Goal: Communication & Community: Ask a question

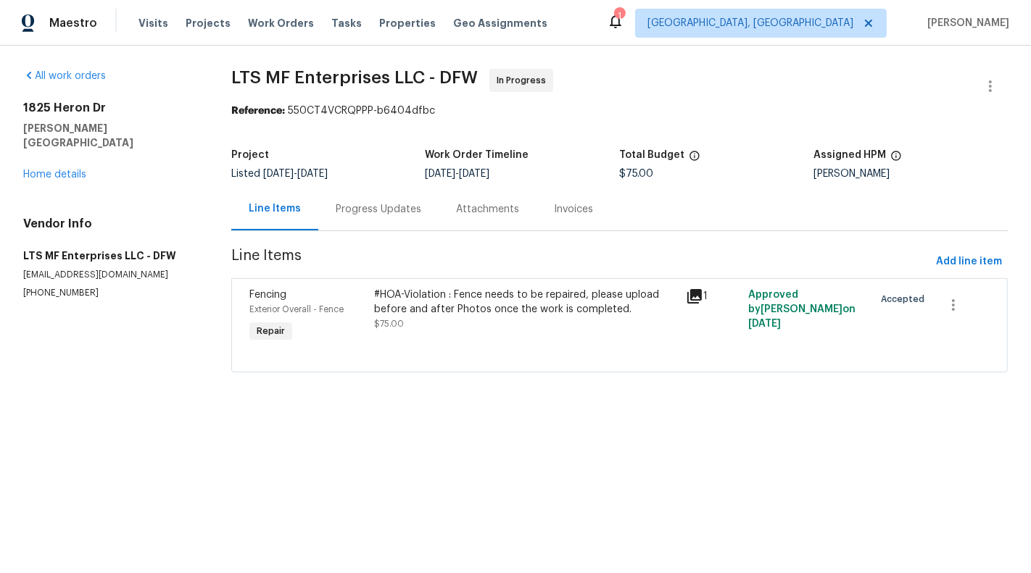
click at [519, 303] on div "#HOA-Violation : Fence needs to be repaired, please upload before and after Pho…" at bounding box center [526, 302] width 304 height 29
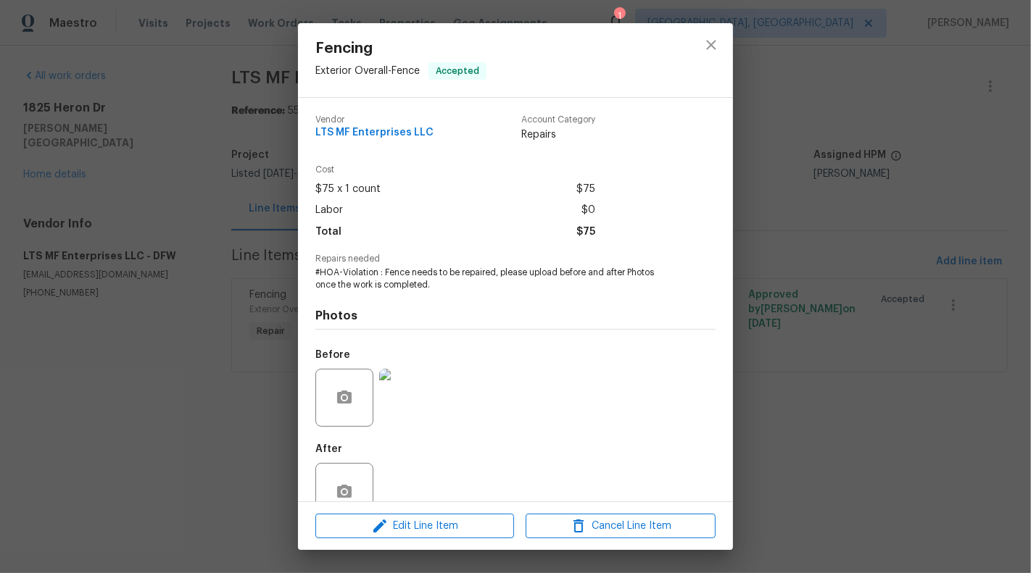
click at [416, 396] on img at bounding box center [408, 398] width 58 height 58
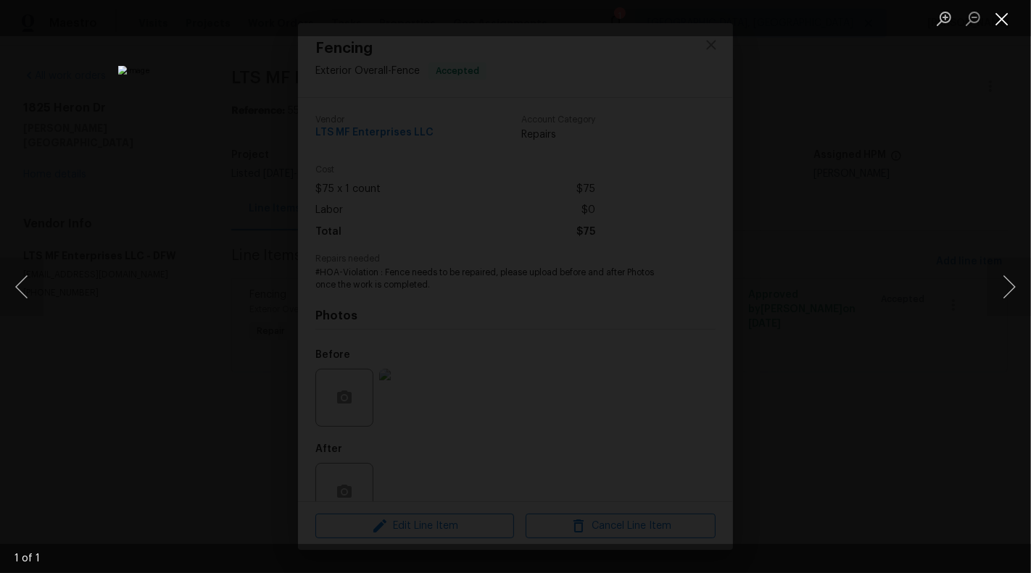
click at [1005, 17] on button "Close lightbox" at bounding box center [1001, 18] width 29 height 25
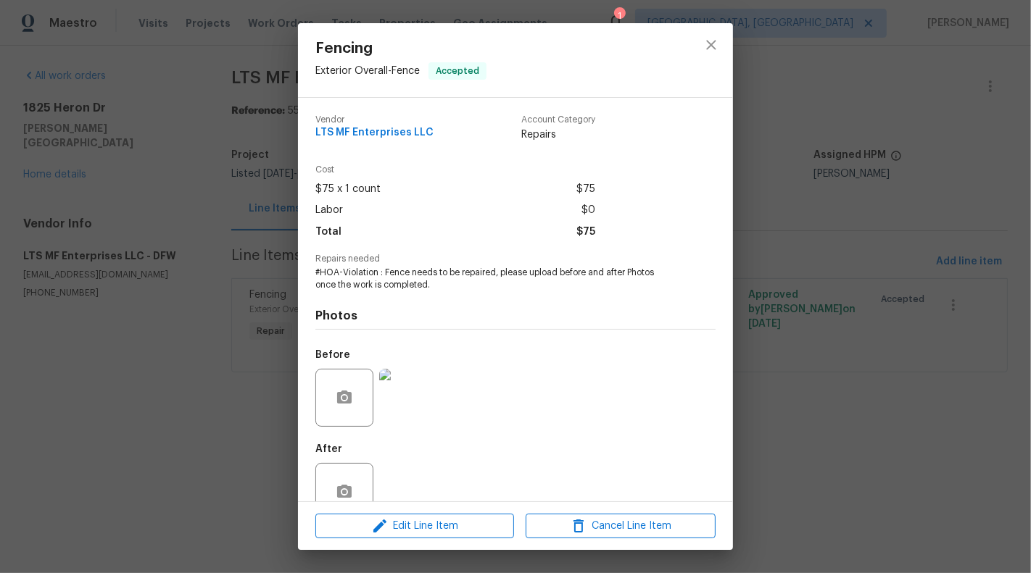
click at [133, 257] on div "Fencing Exterior Overall - Fence Accepted Vendor LTS MF Enterprises LLC Account…" at bounding box center [515, 286] width 1031 height 573
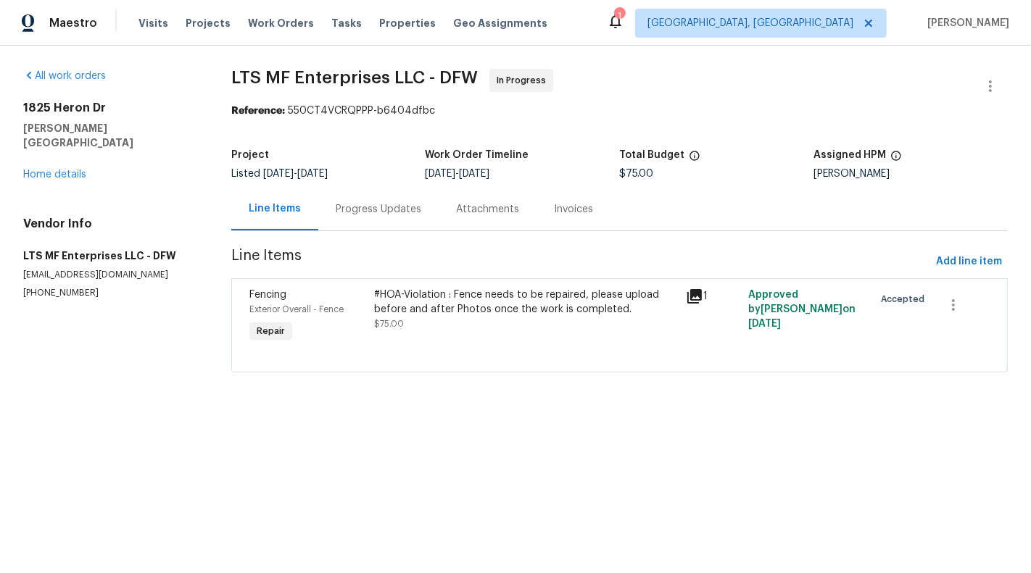
click at [319, 207] on div "Progress Updates" at bounding box center [378, 209] width 120 height 43
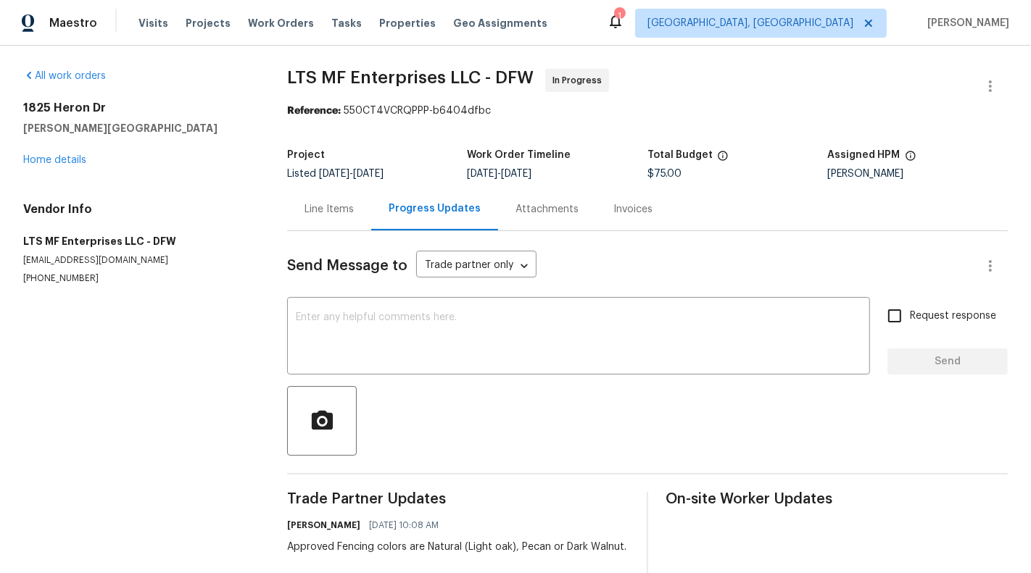
click at [344, 206] on div "Line Items" at bounding box center [328, 209] width 49 height 14
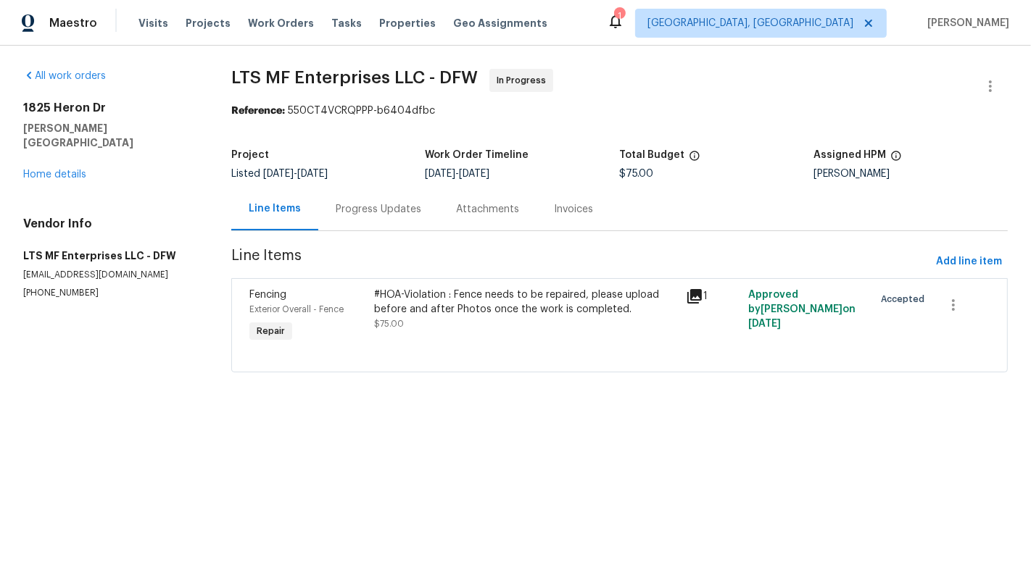
click at [41, 167] on div "All work orders 1825 Heron Dr Aubrey, TX 76227 Home details Vendor Info LTS MF …" at bounding box center [109, 184] width 173 height 230
click at [38, 170] on link "Home details" at bounding box center [54, 175] width 63 height 10
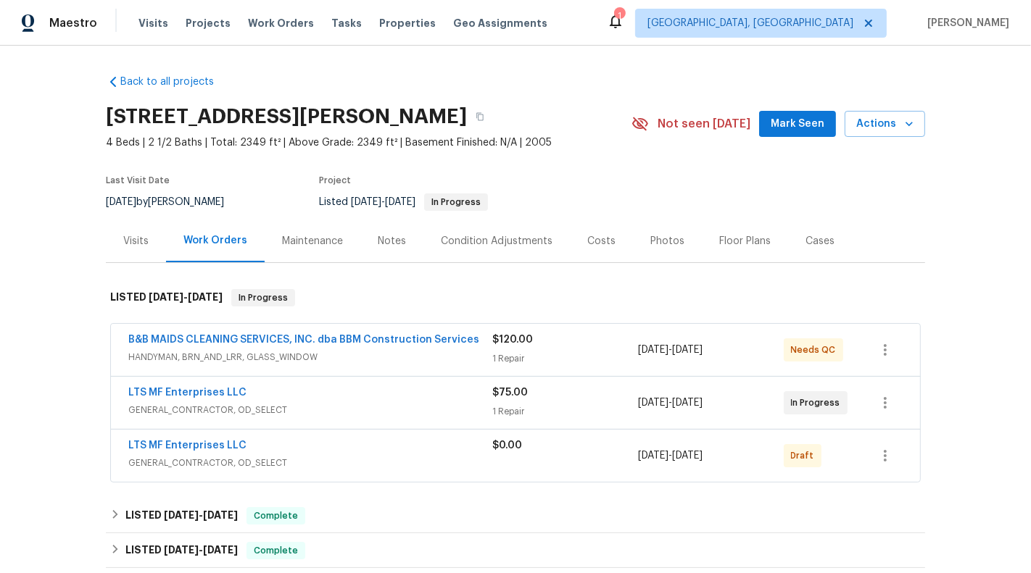
click at [604, 405] on div "1 Repair" at bounding box center [565, 411] width 146 height 14
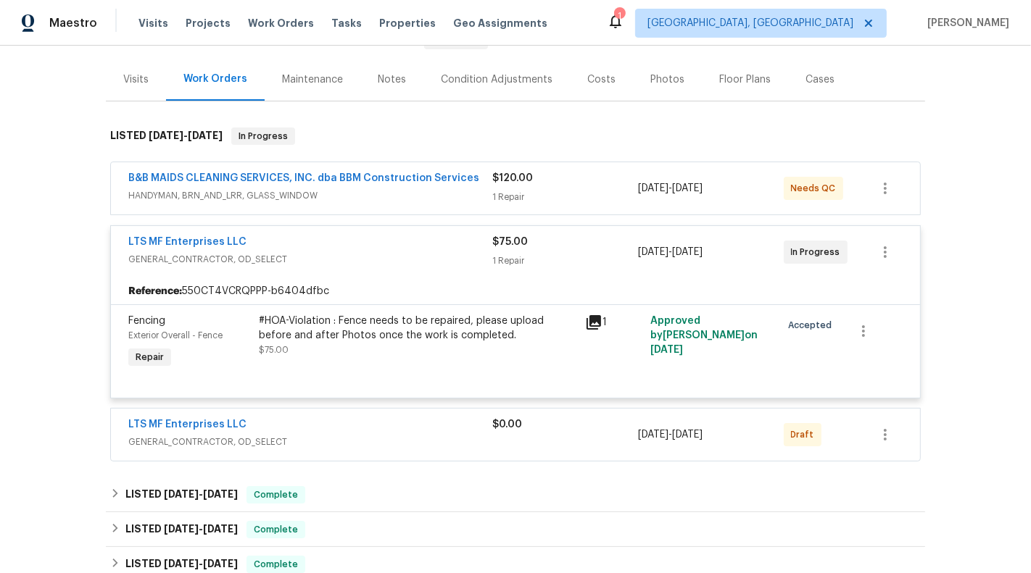
scroll to position [222, 0]
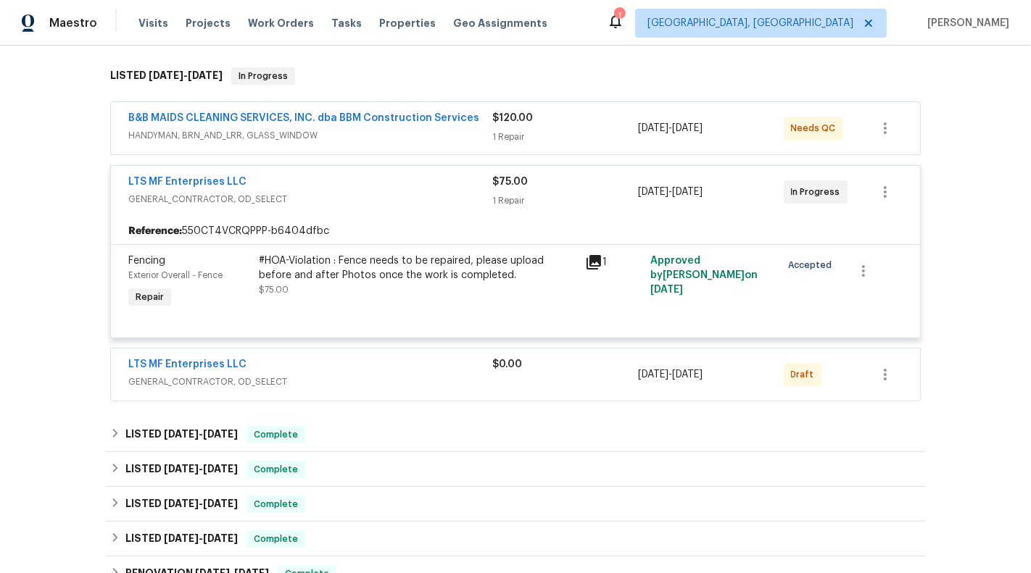
click at [591, 389] on div "$0.00" at bounding box center [565, 374] width 146 height 35
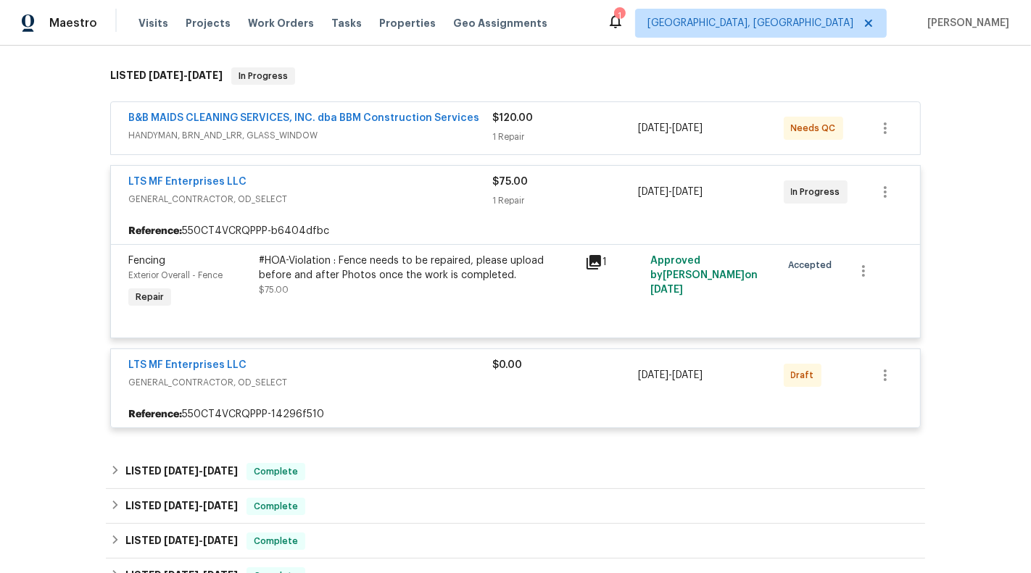
click at [564, 366] on div "$0.00" at bounding box center [565, 365] width 146 height 14
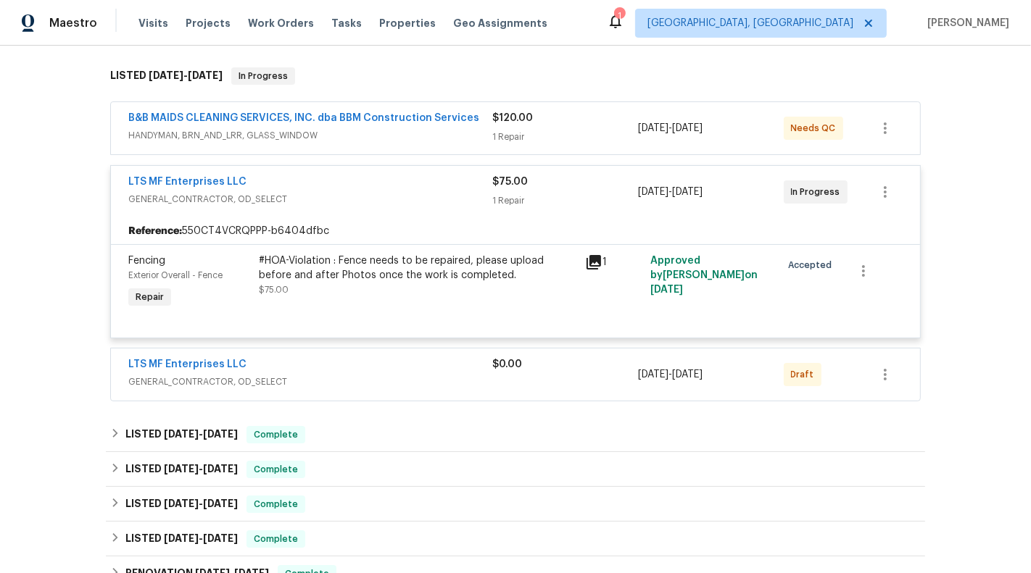
click at [564, 366] on div "$0.00" at bounding box center [565, 364] width 146 height 14
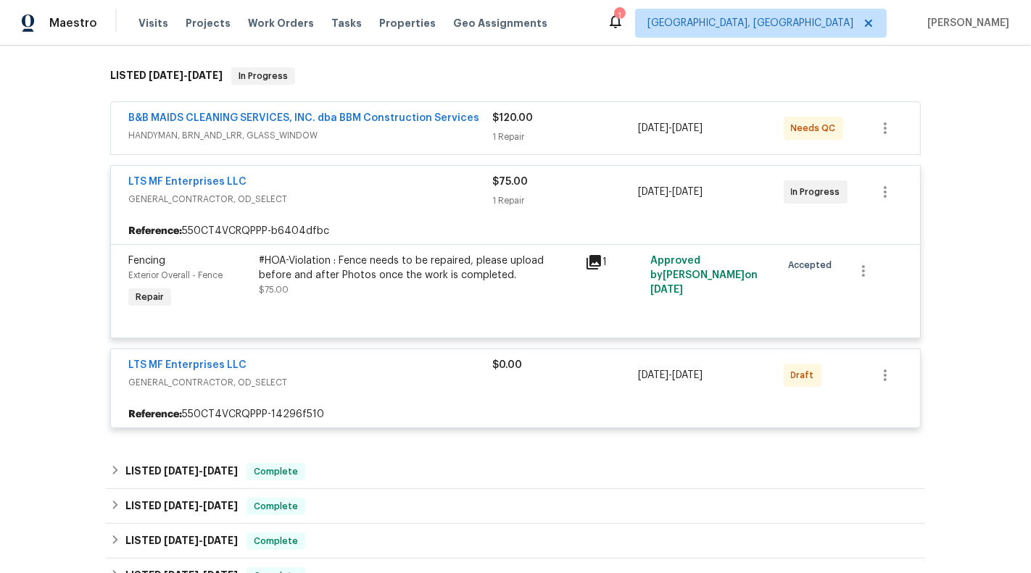
click at [233, 389] on div "LTS MF Enterprises LLC GENERAL_CONTRACTOR, OD_SELECT" at bounding box center [310, 375] width 364 height 35
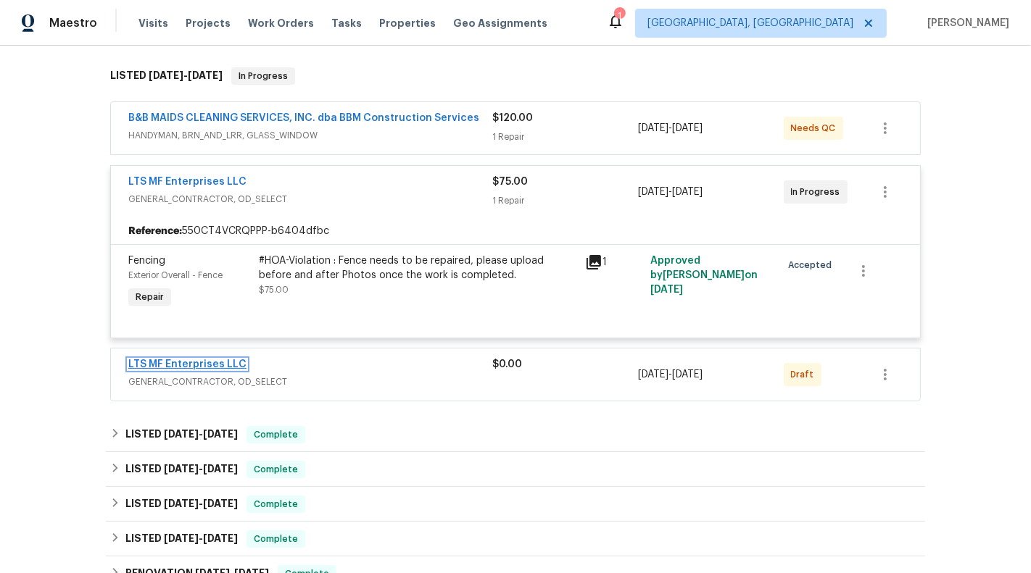
click at [188, 362] on link "LTS MF Enterprises LLC" at bounding box center [187, 364] width 118 height 10
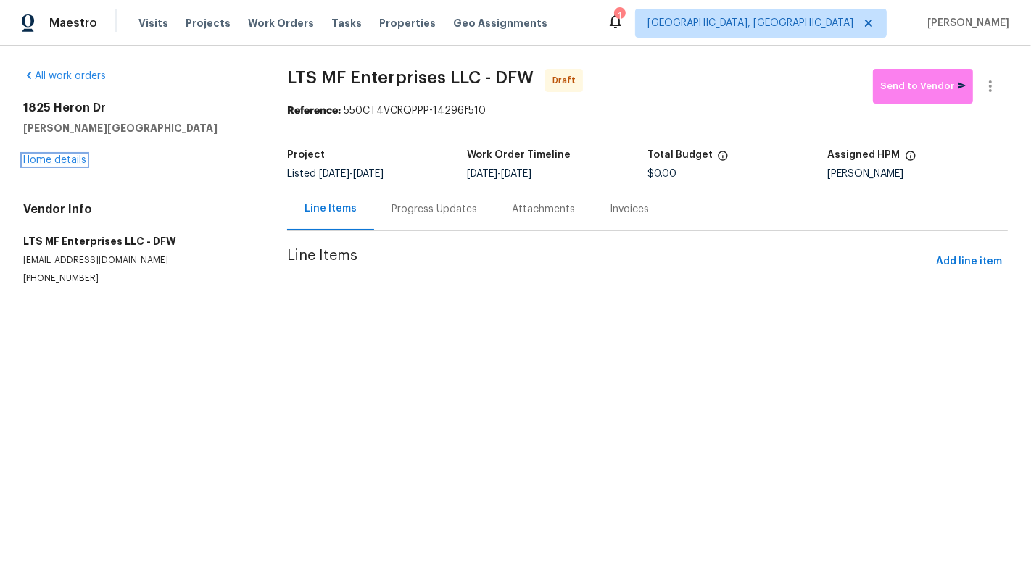
click at [38, 158] on link "Home details" at bounding box center [54, 160] width 63 height 10
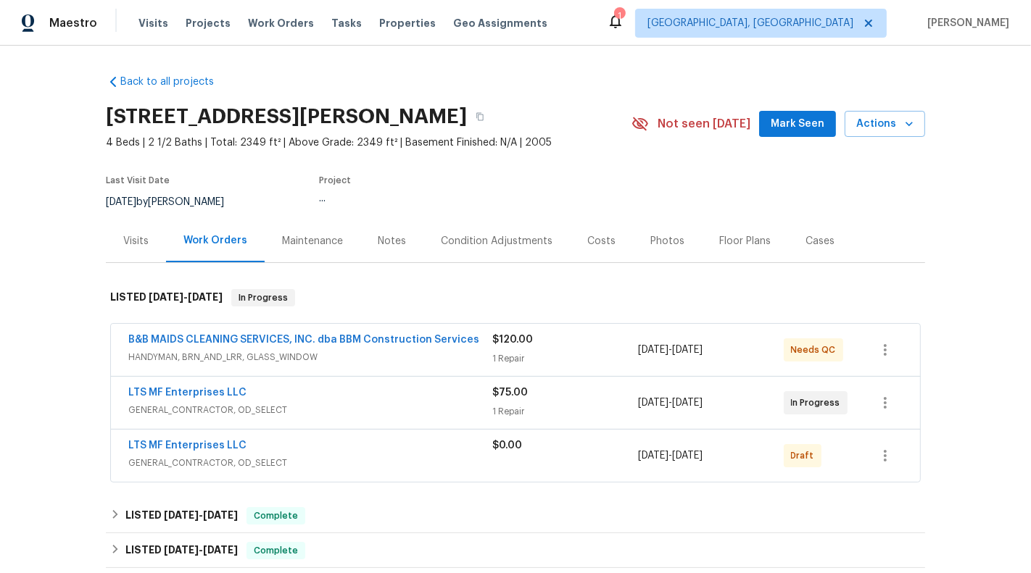
click at [440, 449] on div "LTS MF Enterprises LLC" at bounding box center [310, 447] width 364 height 17
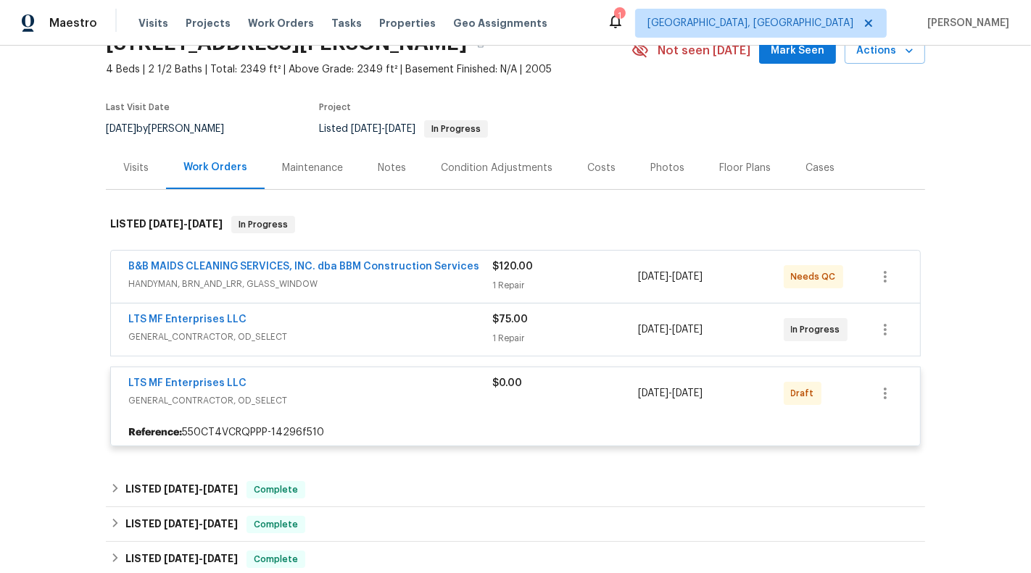
scroll to position [85, 0]
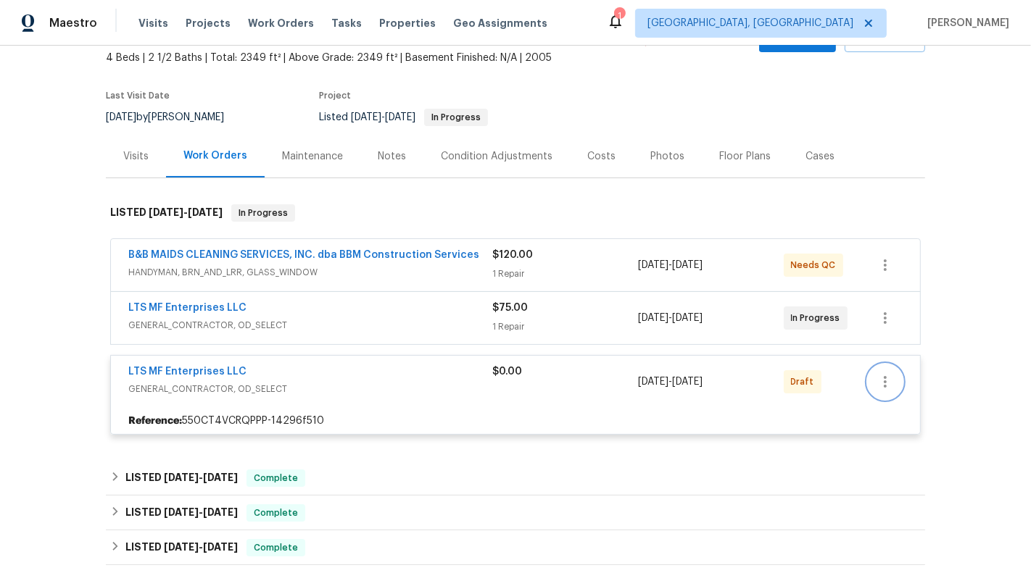
click at [881, 387] on icon "button" at bounding box center [884, 381] width 17 height 17
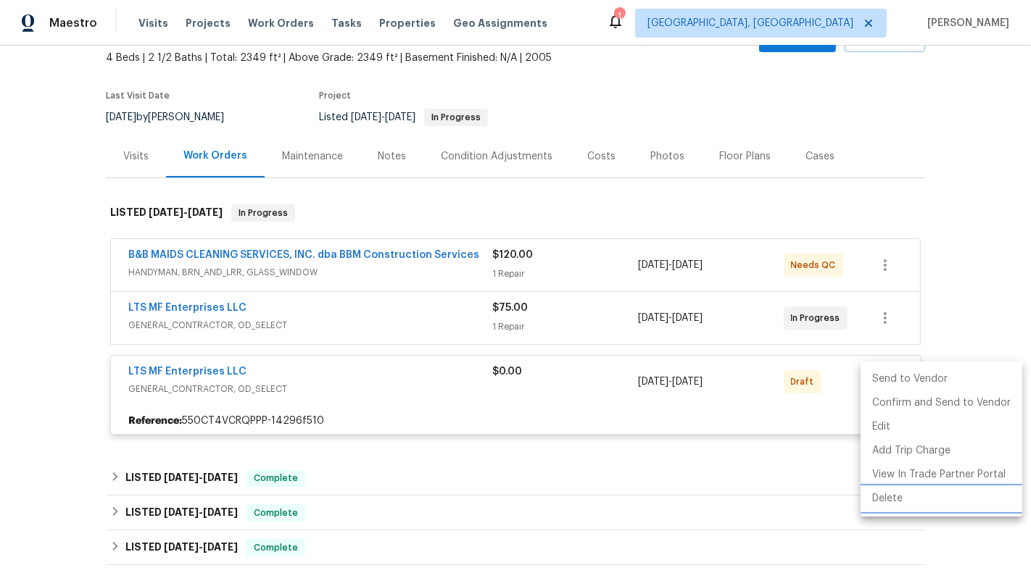
click at [906, 499] on li "Delete" at bounding box center [941, 499] width 162 height 24
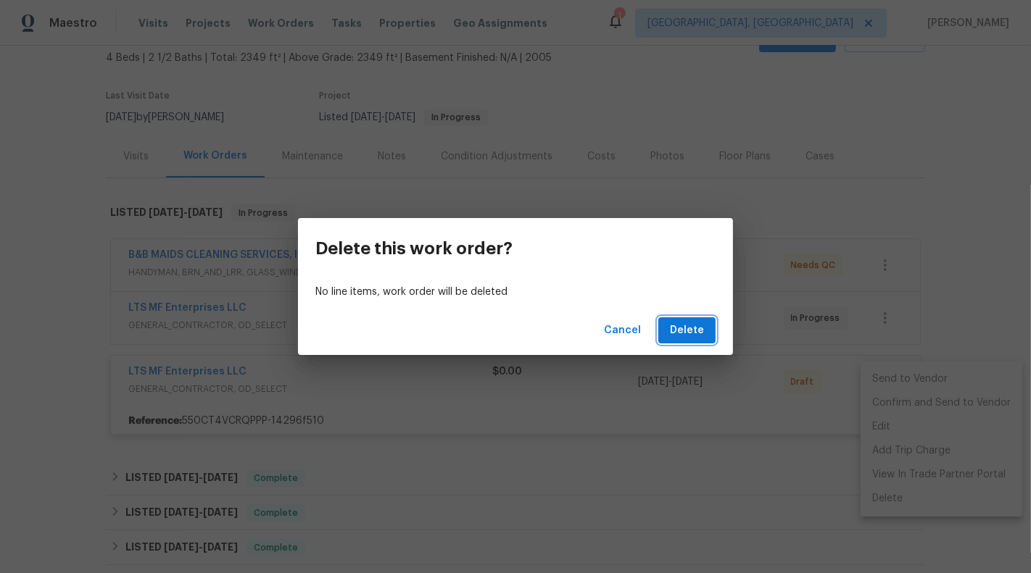
click at [690, 336] on span "Delete" at bounding box center [687, 331] width 34 height 18
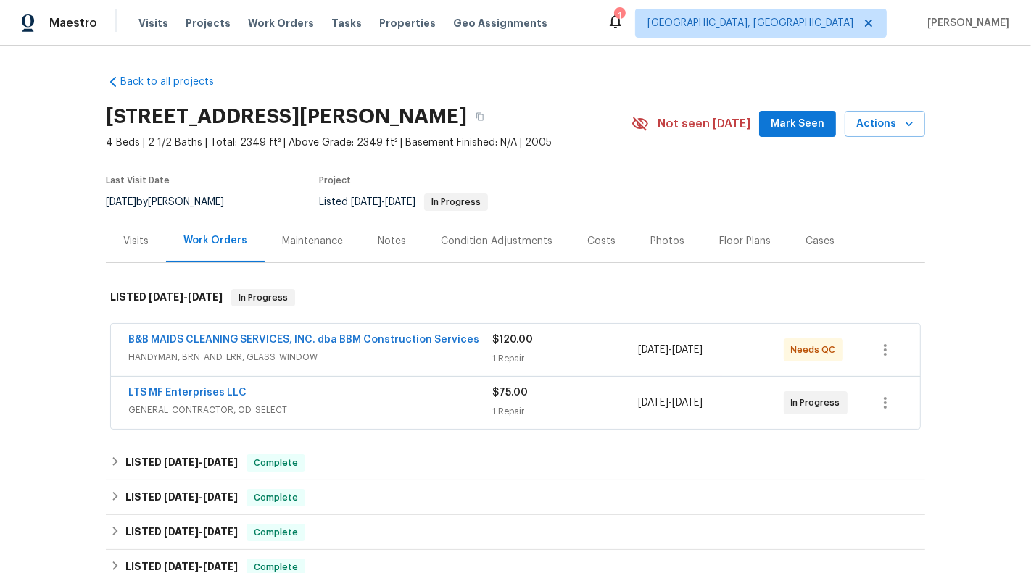
scroll to position [7, 0]
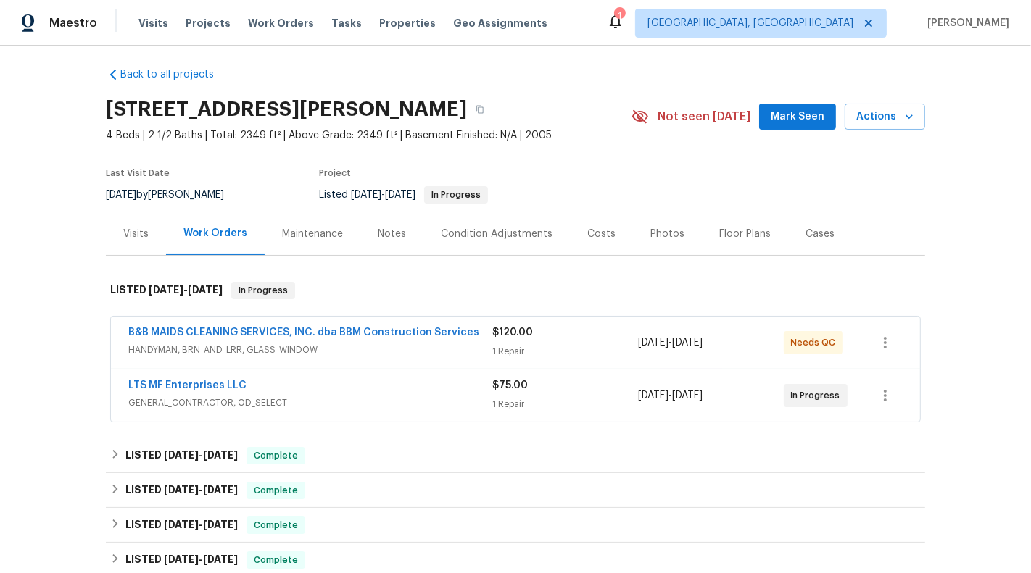
click at [814, 236] on div "Cases" at bounding box center [819, 234] width 29 height 14
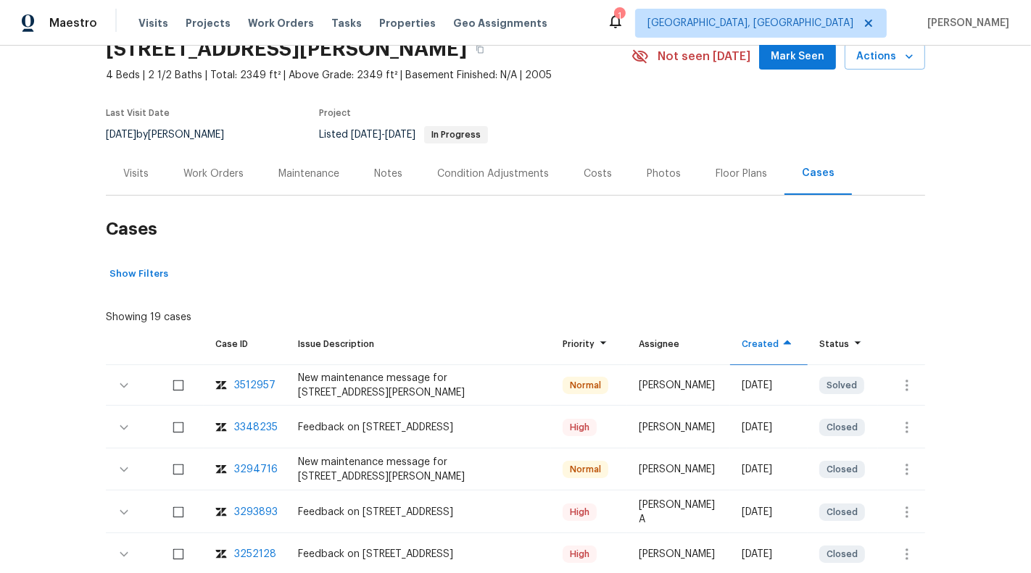
scroll to position [93, 0]
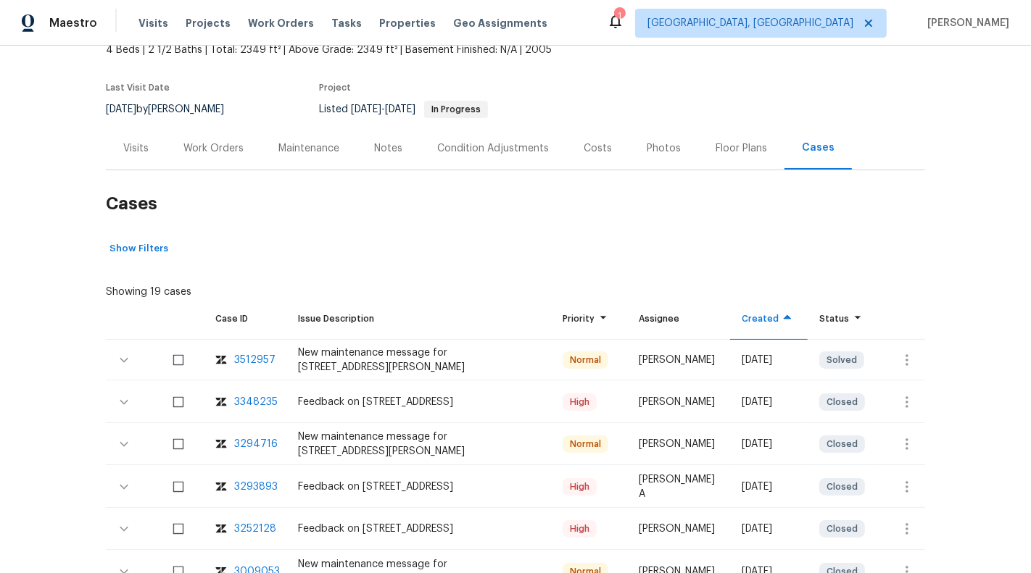
click at [749, 149] on div "Floor Plans" at bounding box center [740, 148] width 51 height 14
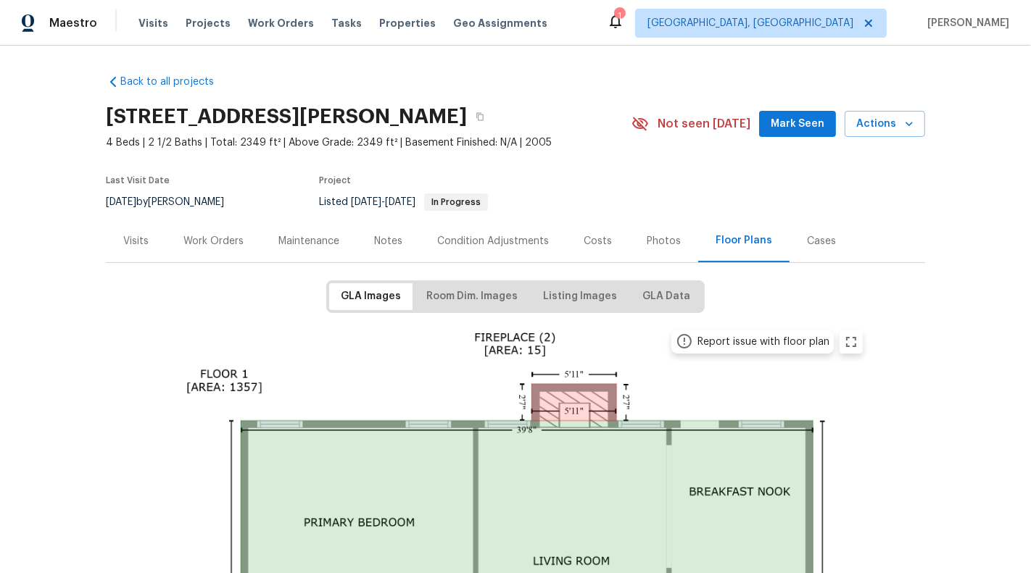
click at [481, 259] on div "Condition Adjustments" at bounding box center [493, 241] width 146 height 43
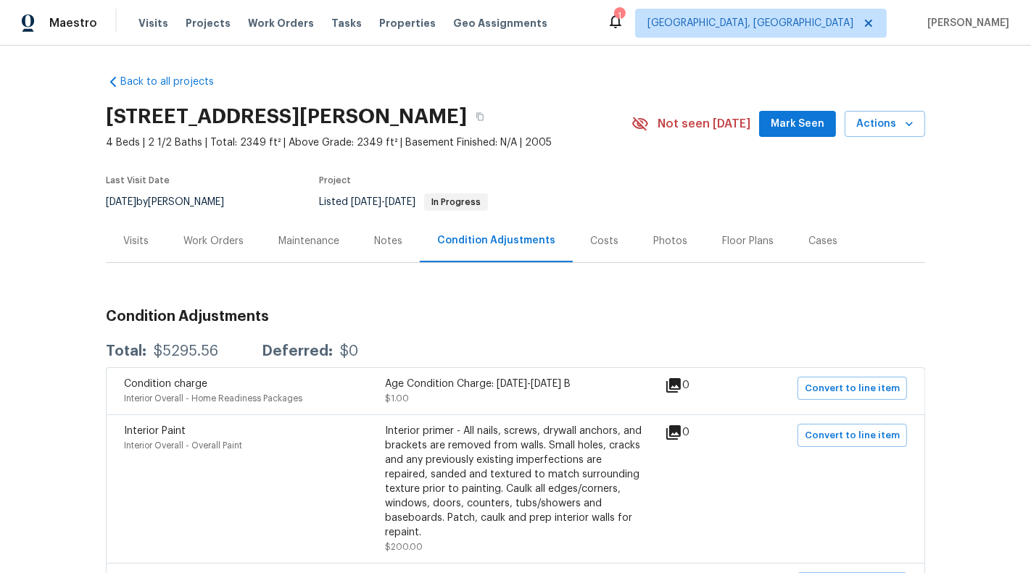
click at [378, 246] on div "Notes" at bounding box center [388, 241] width 28 height 14
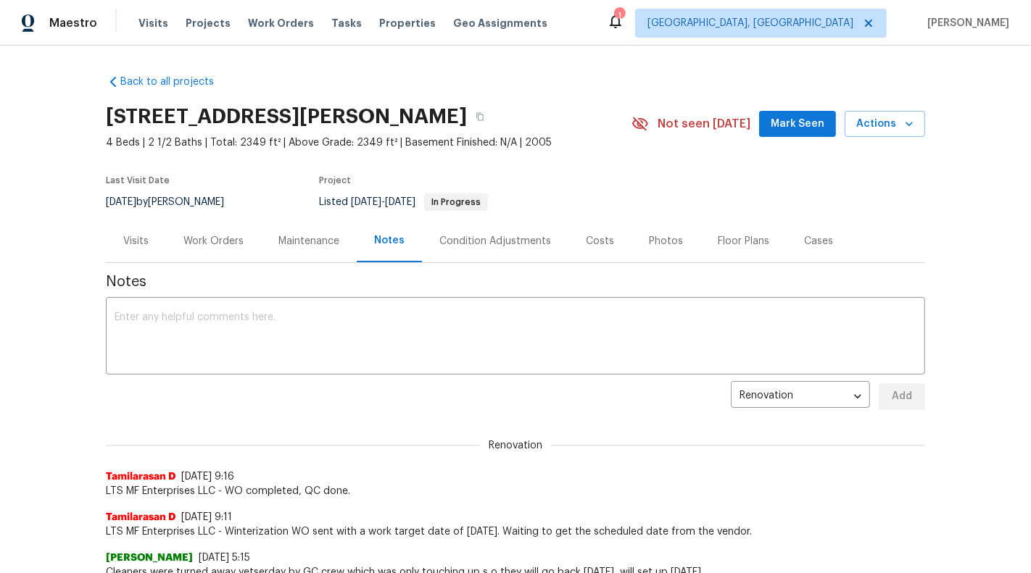
click at [489, 237] on div "Condition Adjustments" at bounding box center [495, 241] width 112 height 14
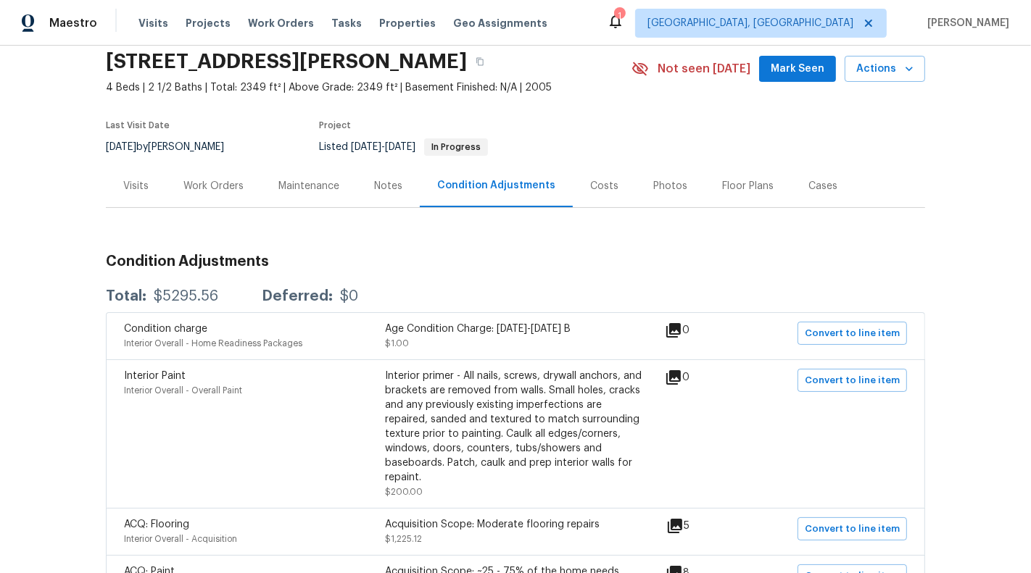
scroll to position [43, 0]
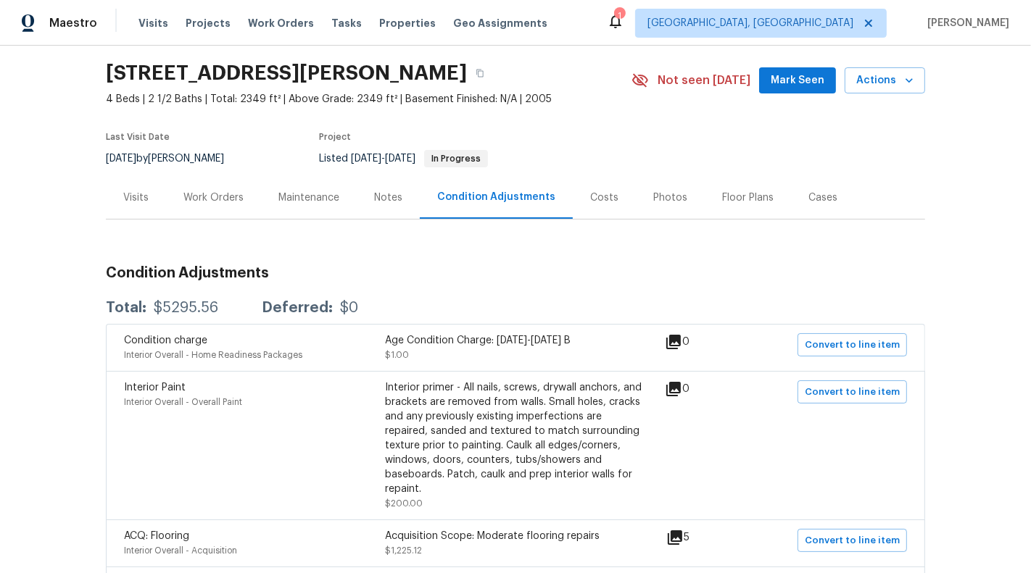
click at [387, 201] on div "Notes" at bounding box center [388, 198] width 28 height 14
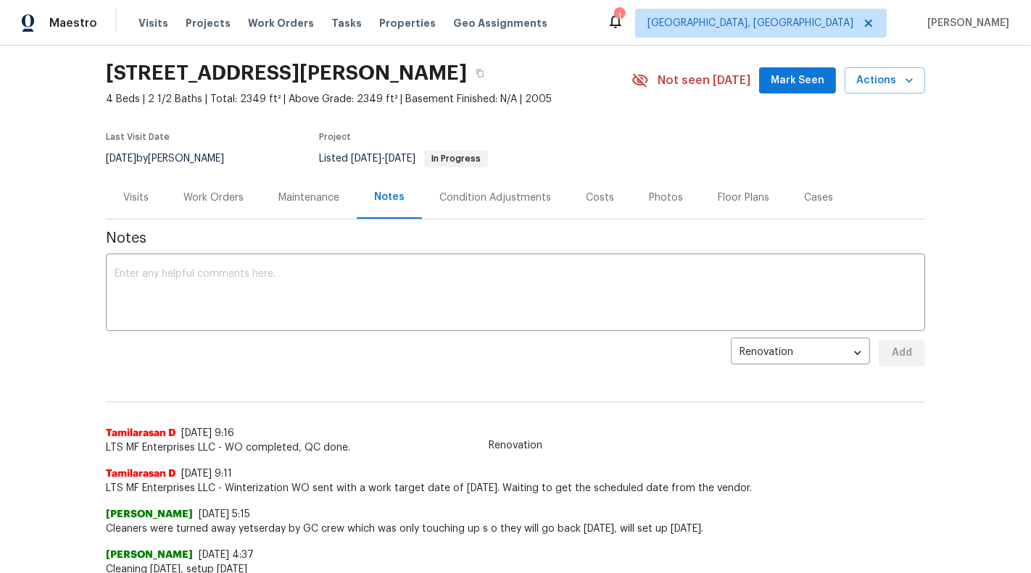
click at [321, 205] on div "Maintenance" at bounding box center [309, 197] width 96 height 43
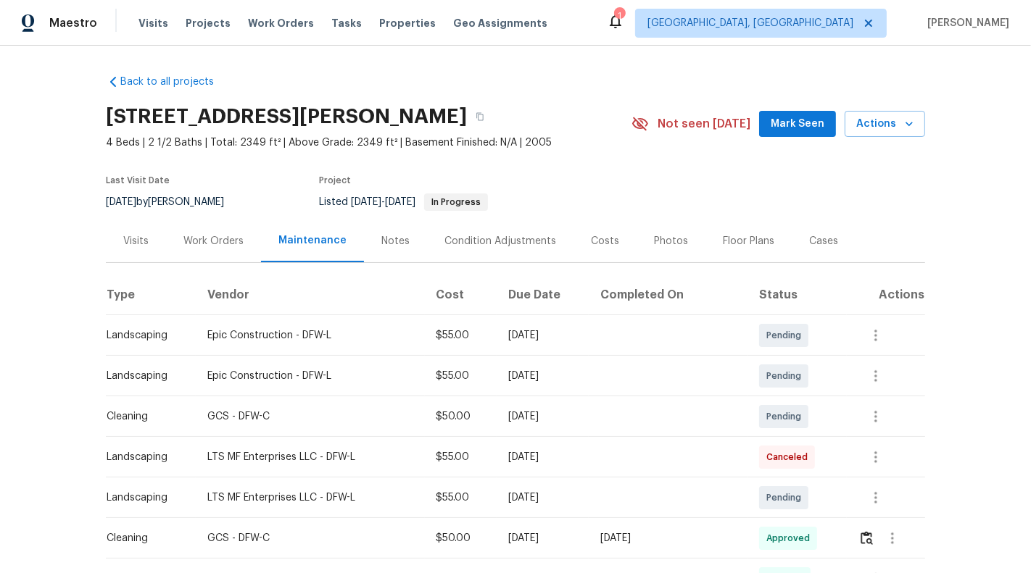
click at [217, 256] on div "Work Orders" at bounding box center [213, 241] width 95 height 43
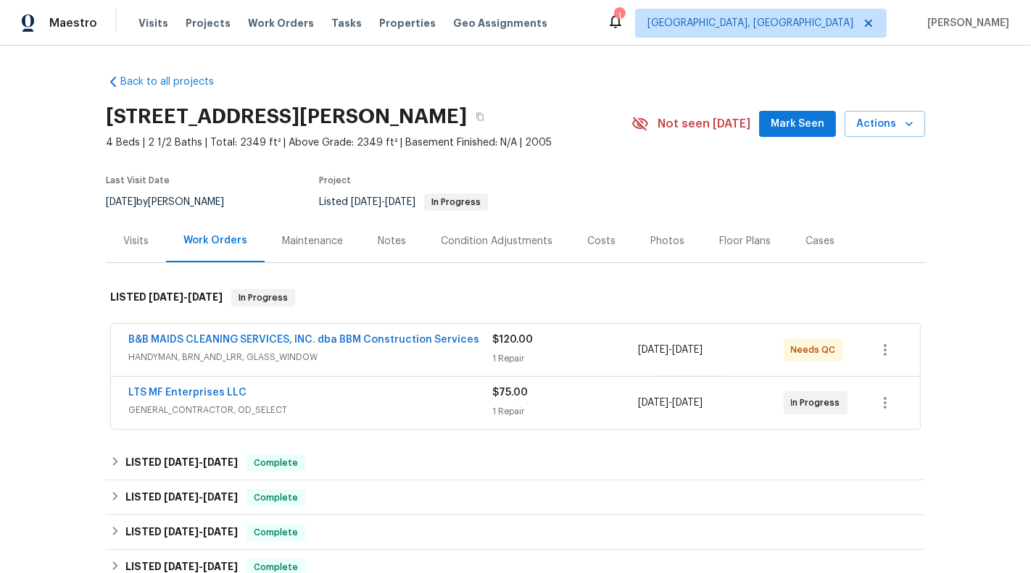
click at [321, 256] on div "Maintenance" at bounding box center [313, 241] width 96 height 43
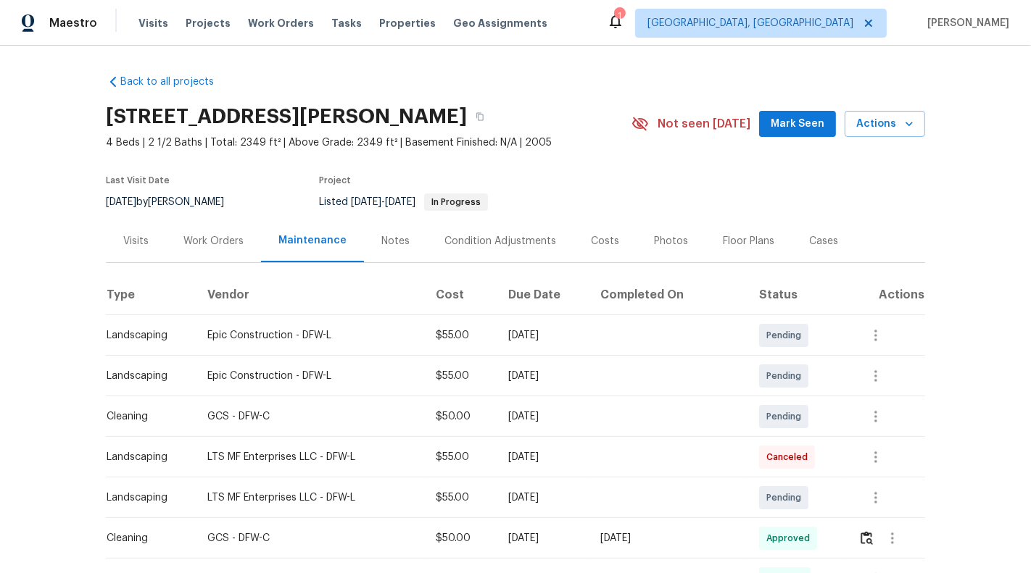
click at [123, 259] on div "Visits" at bounding box center [136, 241] width 60 height 43
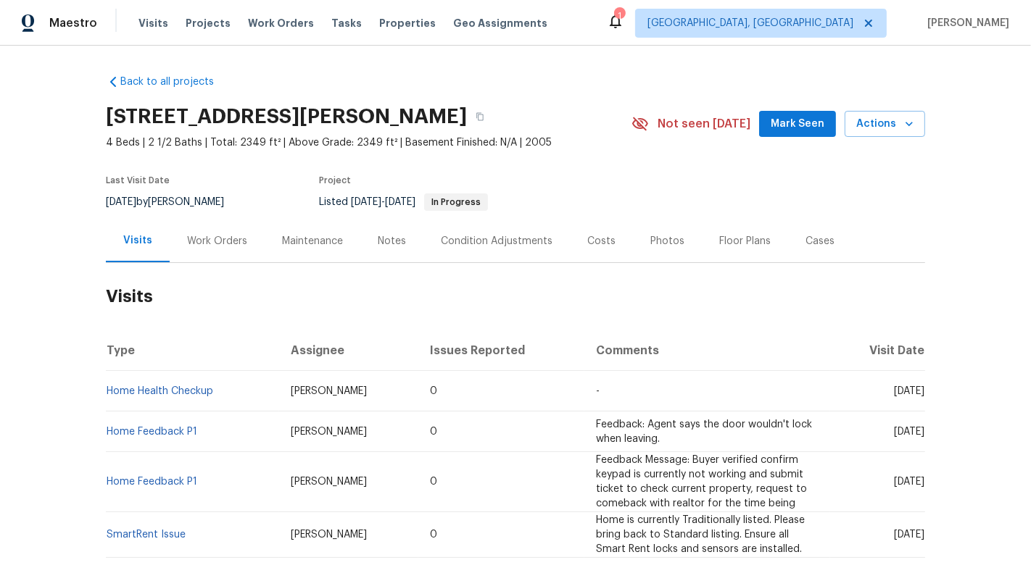
click at [233, 237] on div "Work Orders" at bounding box center [217, 241] width 60 height 14
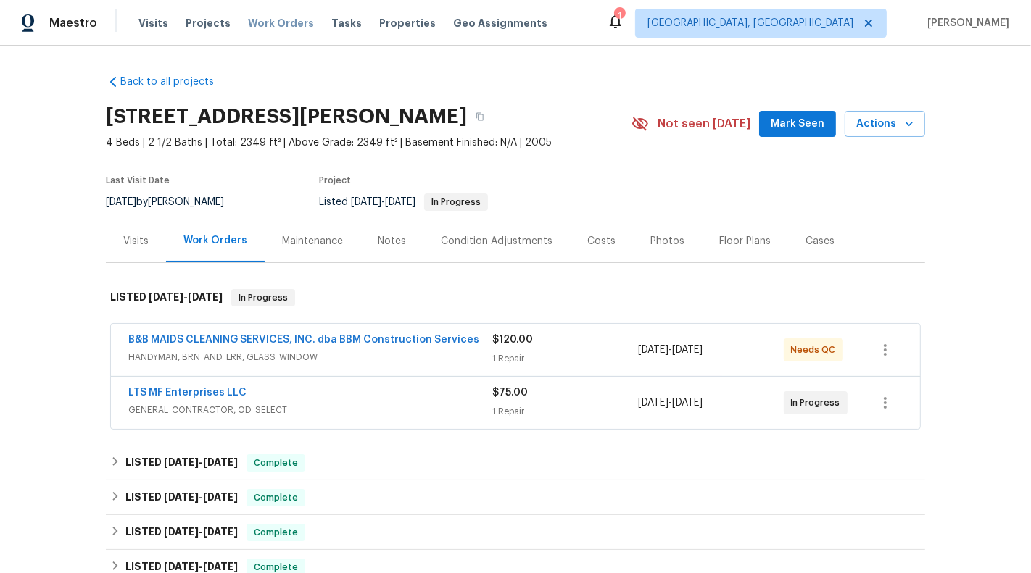
click at [280, 29] on span "Work Orders" at bounding box center [281, 23] width 66 height 14
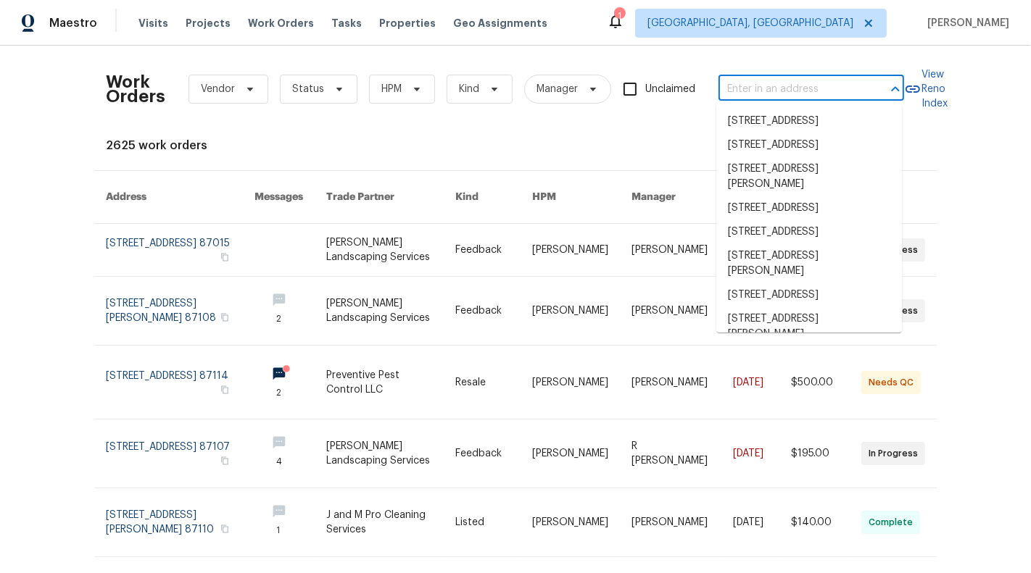
click at [756, 88] on input "text" at bounding box center [790, 89] width 145 height 22
paste input "1825 Heron Dr, Aubrey, TX 76227"
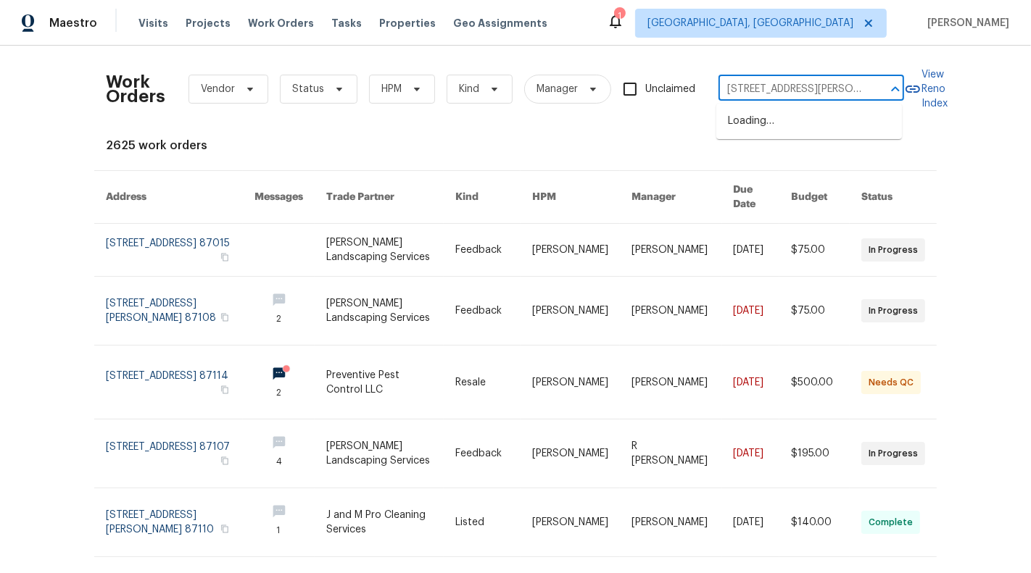
scroll to position [0, 17]
drag, startPoint x: 784, startPoint y: 89, endPoint x: 932, endPoint y: 89, distance: 147.9
click at [925, 89] on div "Work Orders Vendor Status HPM Kind Manager Unclaimed 1825 Heron Dr, Aubrey, TX …" at bounding box center [515, 89] width 819 height 64
type input "1825 Heron Dr"
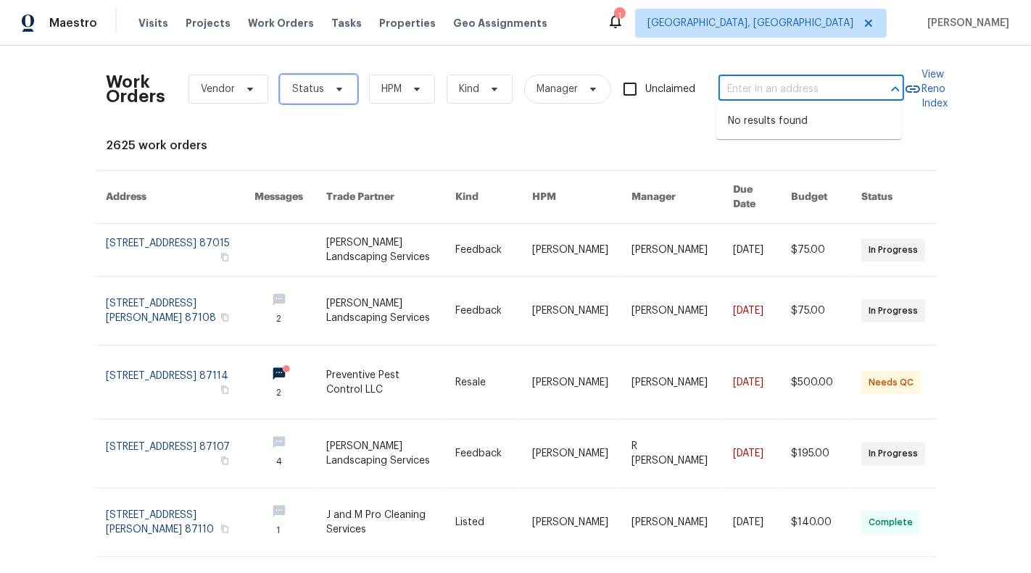
click at [336, 88] on icon at bounding box center [339, 90] width 6 height 4
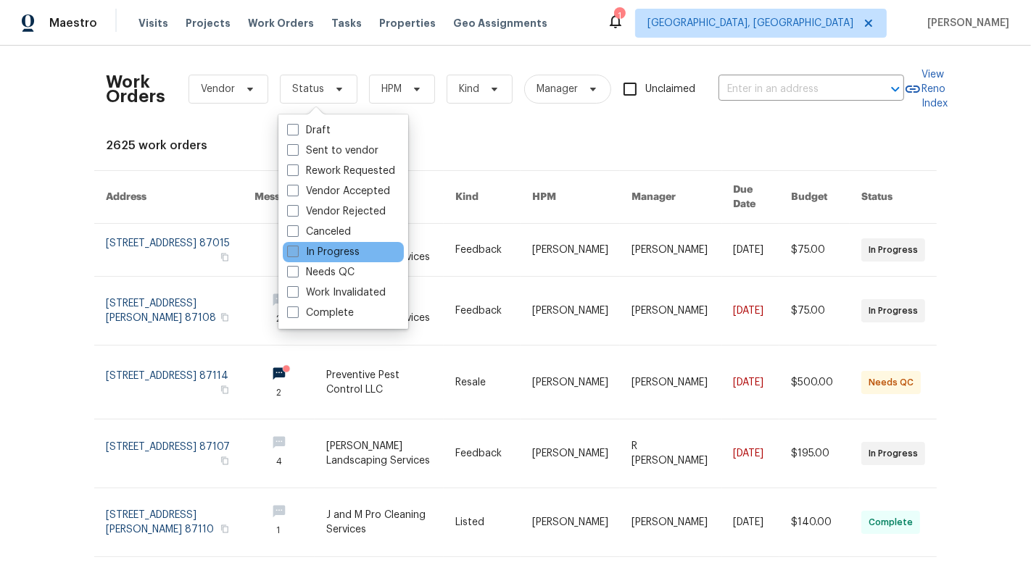
click at [343, 252] on label "In Progress" at bounding box center [323, 252] width 72 height 14
click at [296, 252] on input "In Progress" at bounding box center [291, 249] width 9 height 9
checkbox input "true"
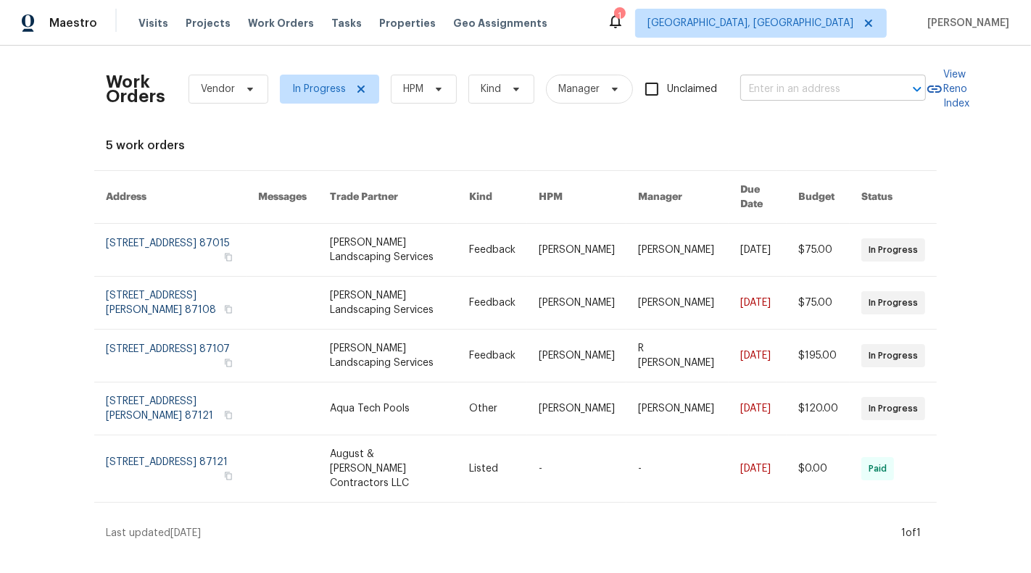
click at [773, 91] on input "text" at bounding box center [812, 89] width 145 height 22
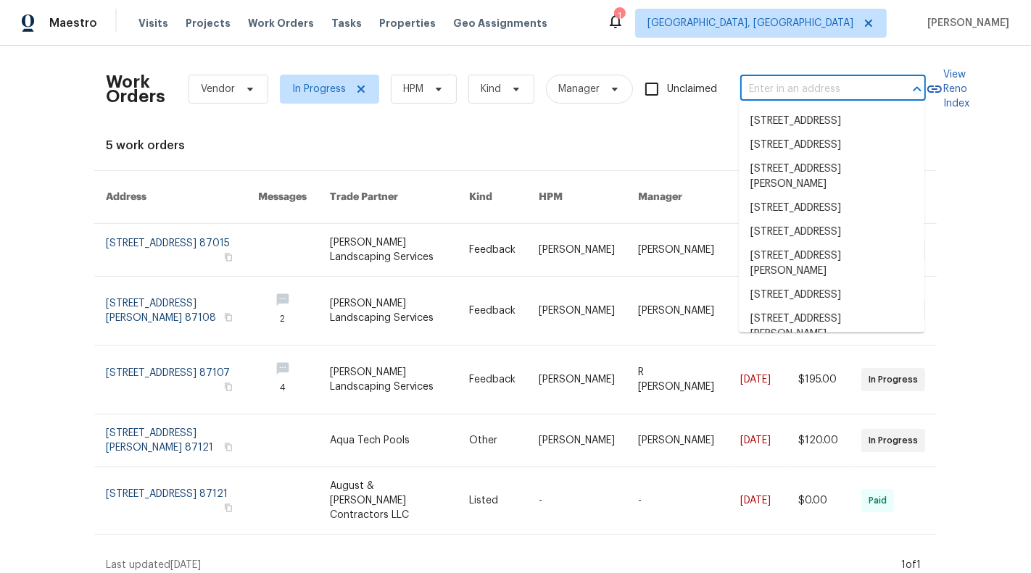
paste input "1825 Heron Dr, Aubrey, TX 76227"
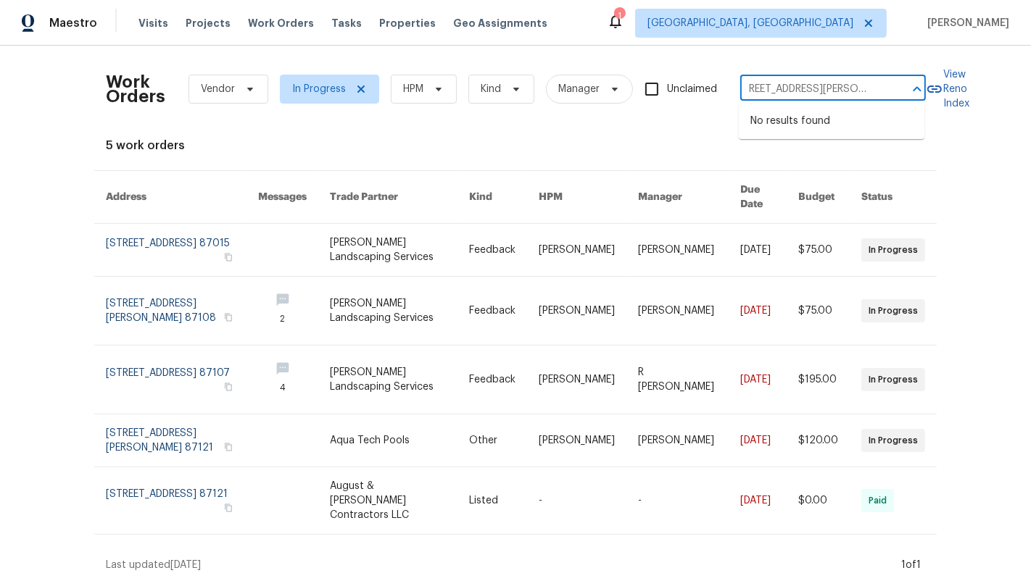
drag, startPoint x: 807, startPoint y: 87, endPoint x: 905, endPoint y: 87, distance: 98.6
click at [905, 87] on div "1825 Heron Dr, Aubrey, TX 76227 ​" at bounding box center [833, 89] width 186 height 22
type input "1825 Heron Dr"
click at [64, 31] on div "Maestro" at bounding box center [48, 23] width 97 height 29
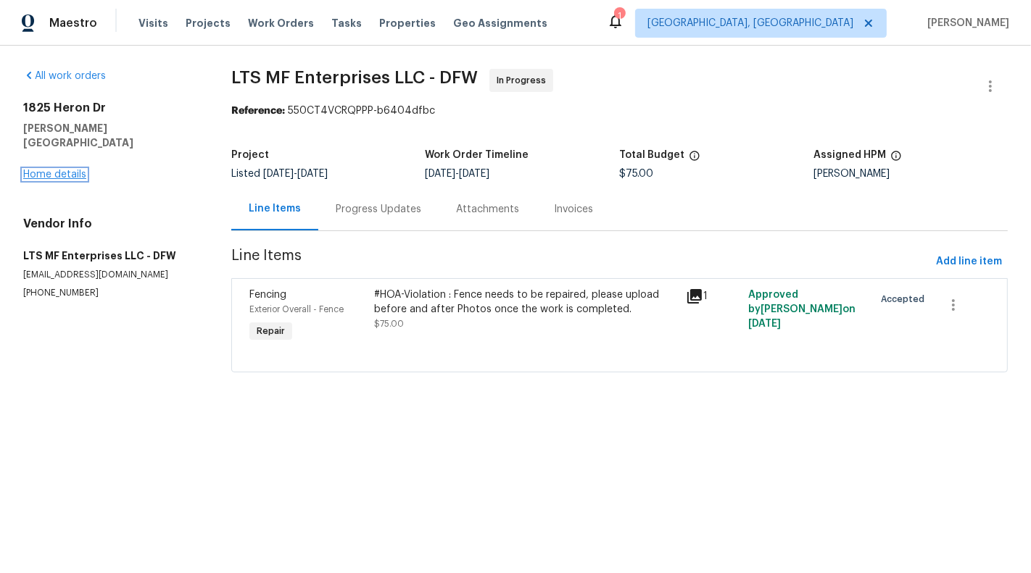
click at [55, 170] on link "Home details" at bounding box center [54, 175] width 63 height 10
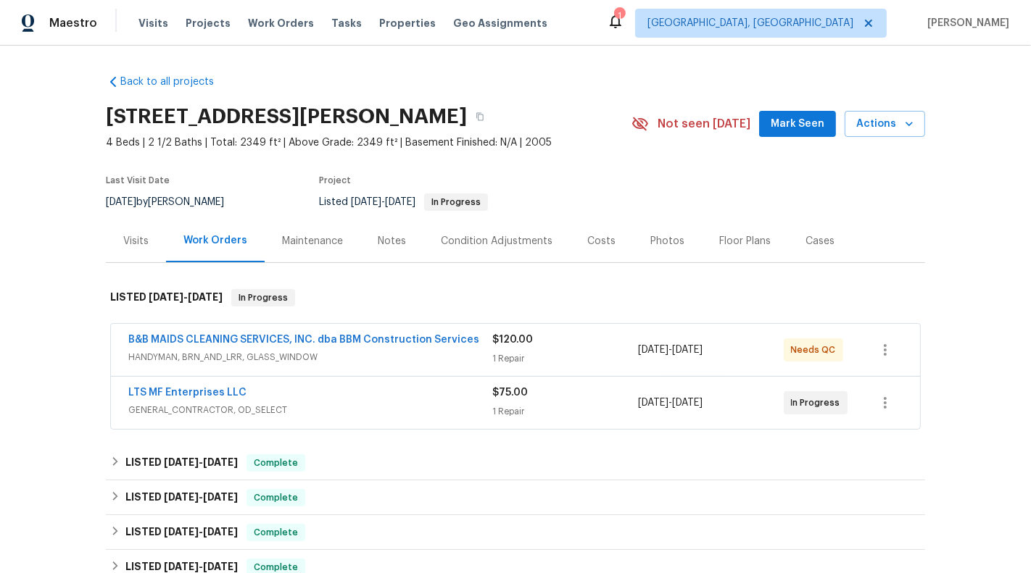
click at [577, 404] on div "1 Repair" at bounding box center [565, 411] width 146 height 14
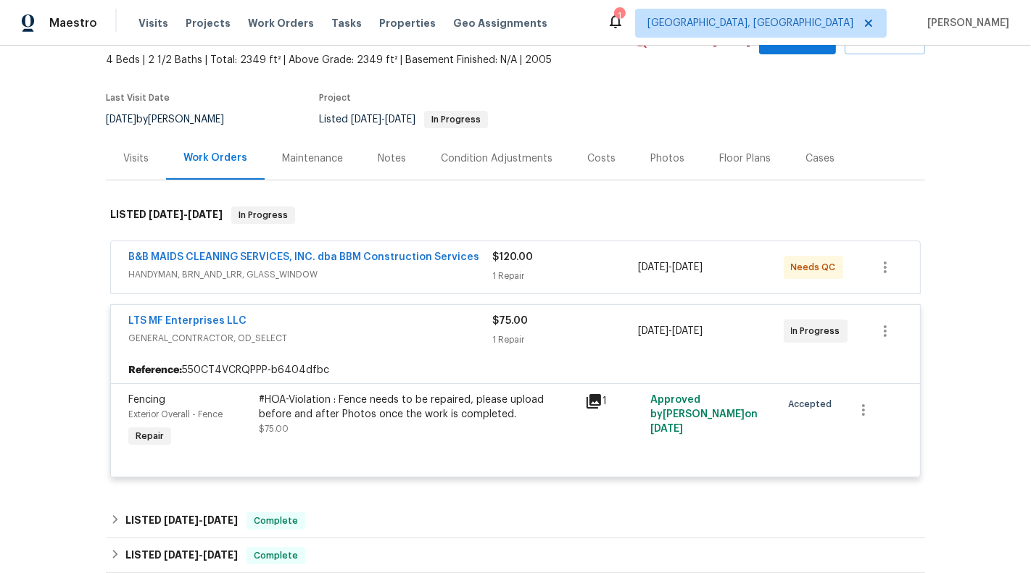
click at [578, 265] on div "$120.00 1 Repair" at bounding box center [565, 267] width 146 height 35
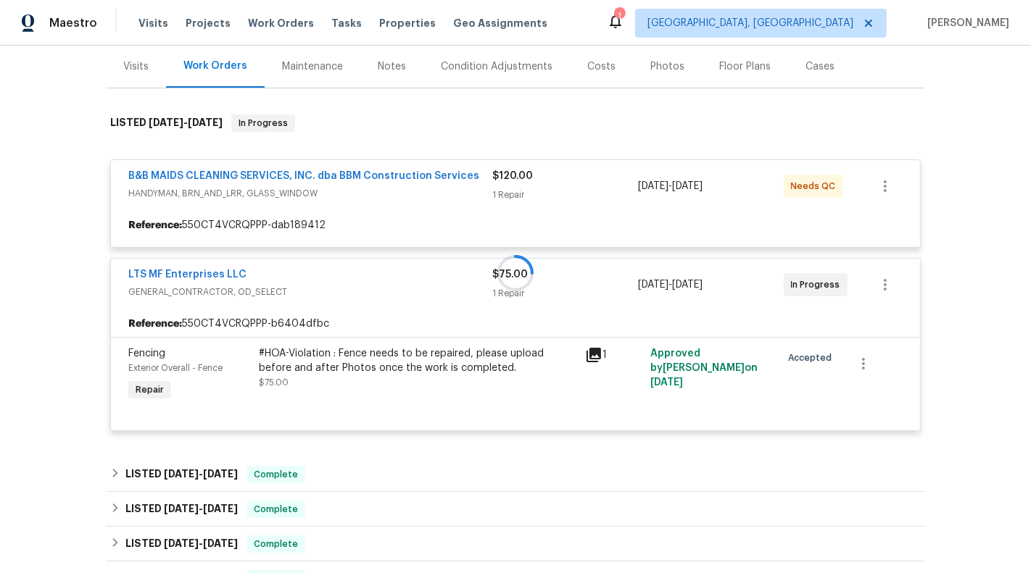
scroll to position [174, 0]
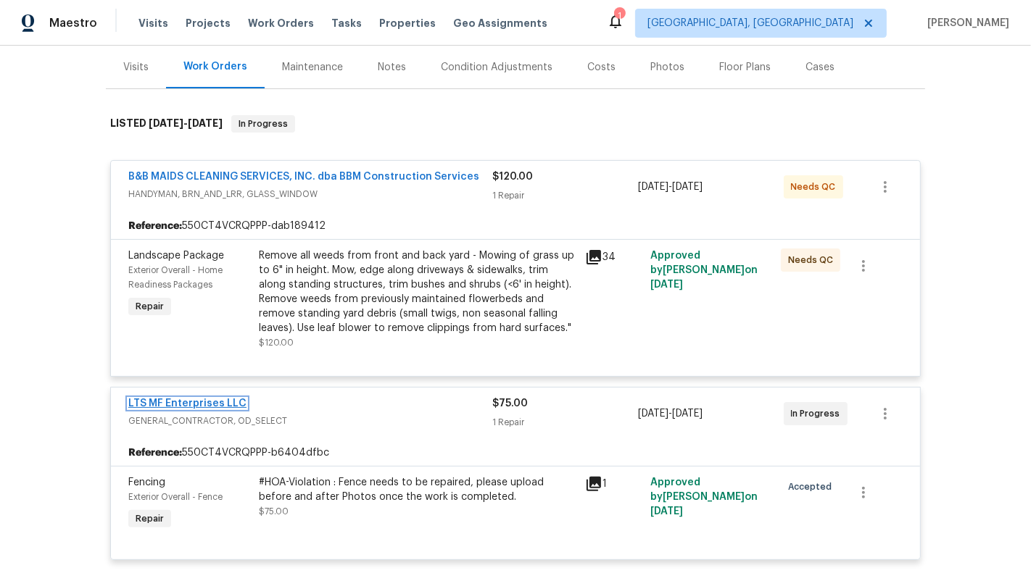
click at [187, 400] on link "LTS MF Enterprises LLC" at bounding box center [187, 404] width 118 height 10
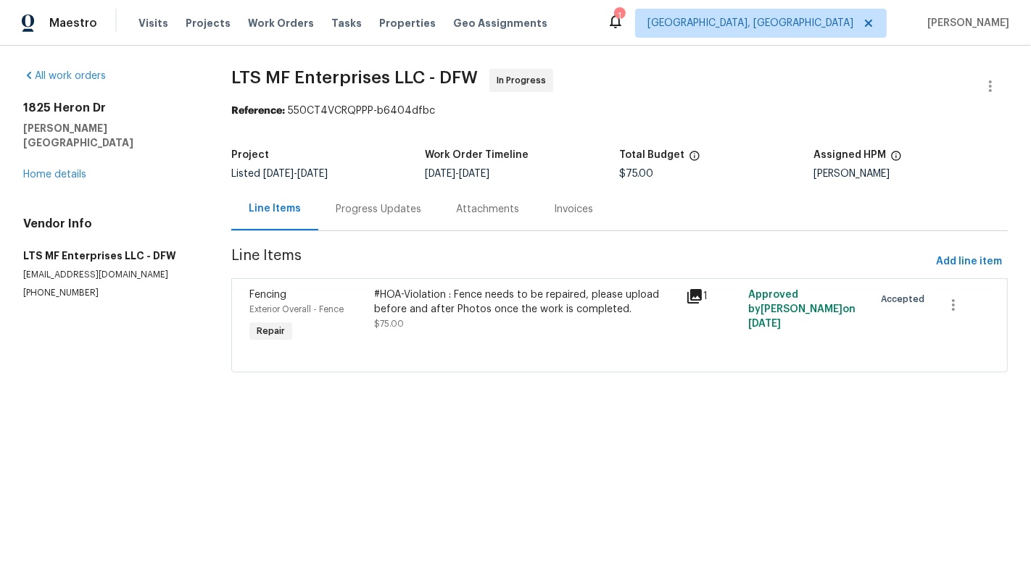
click at [354, 198] on div "Progress Updates" at bounding box center [378, 209] width 120 height 43
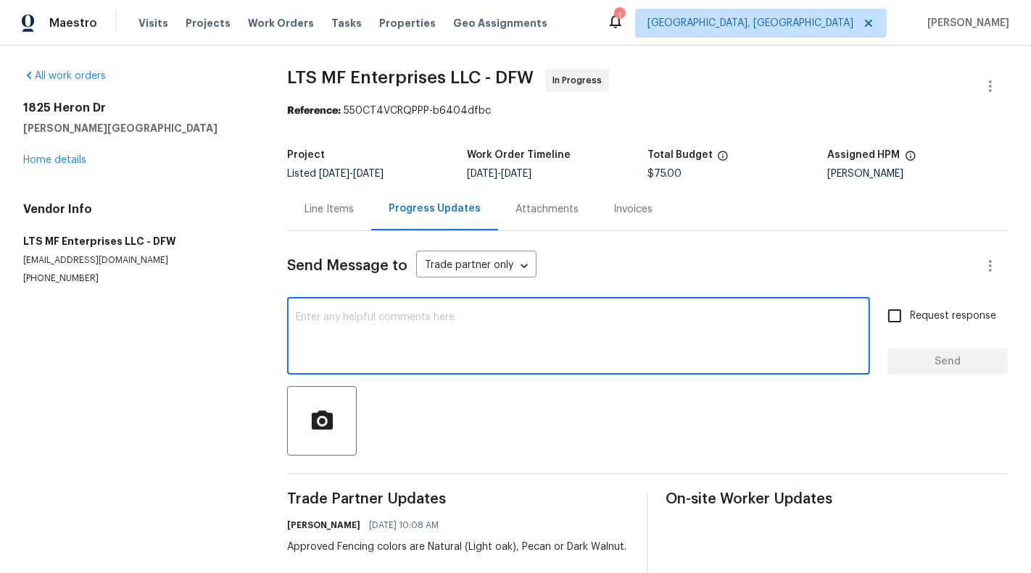
click at [441, 349] on textarea at bounding box center [578, 337] width 565 height 51
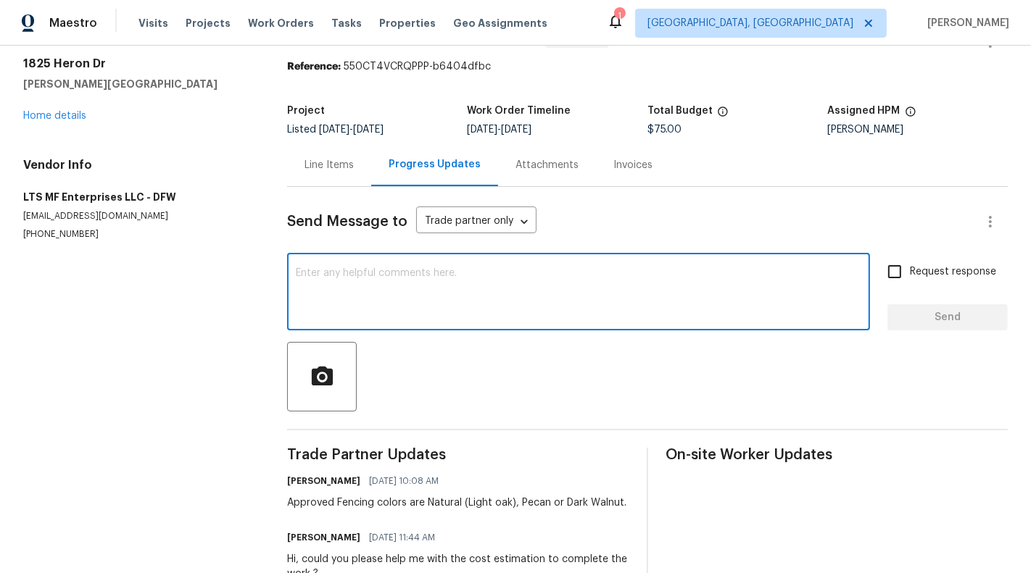
scroll to position [92, 0]
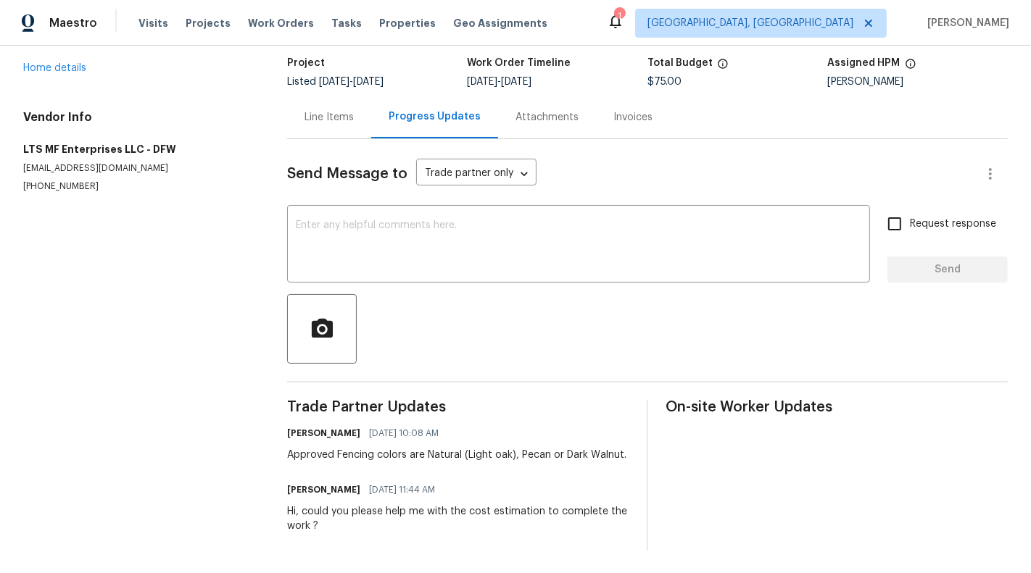
click at [410, 510] on div "Hi, could you please help me with the cost estimation to complete the work ?" at bounding box center [458, 518] width 342 height 29
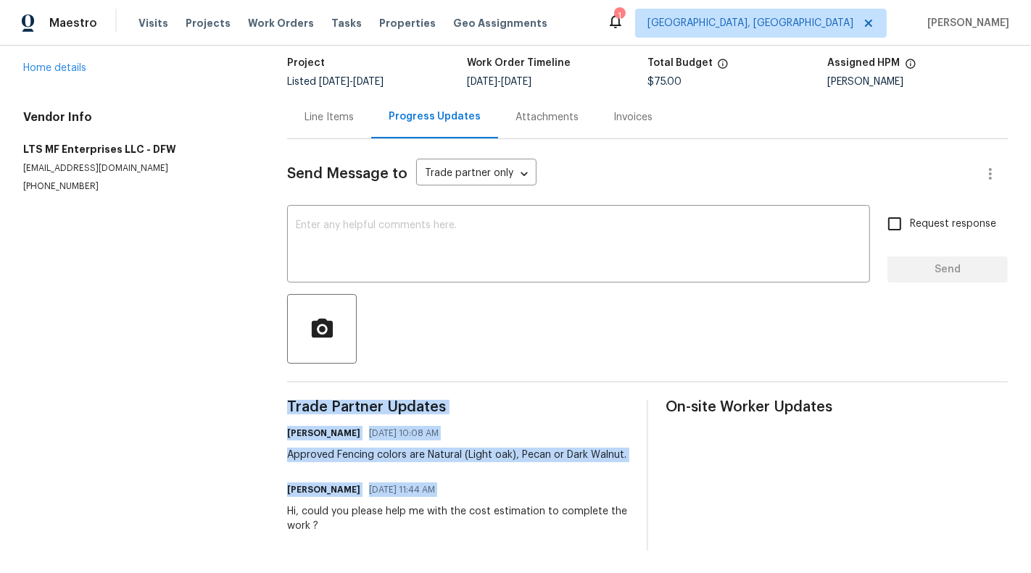
click at [410, 510] on div "Hi, could you please help me with the cost estimation to complete the work ?" at bounding box center [458, 518] width 342 height 29
copy div "Trade Partner Updates Sunmathy Wilson 09/24/2025 10:08 AM Approved Fencing colo…"
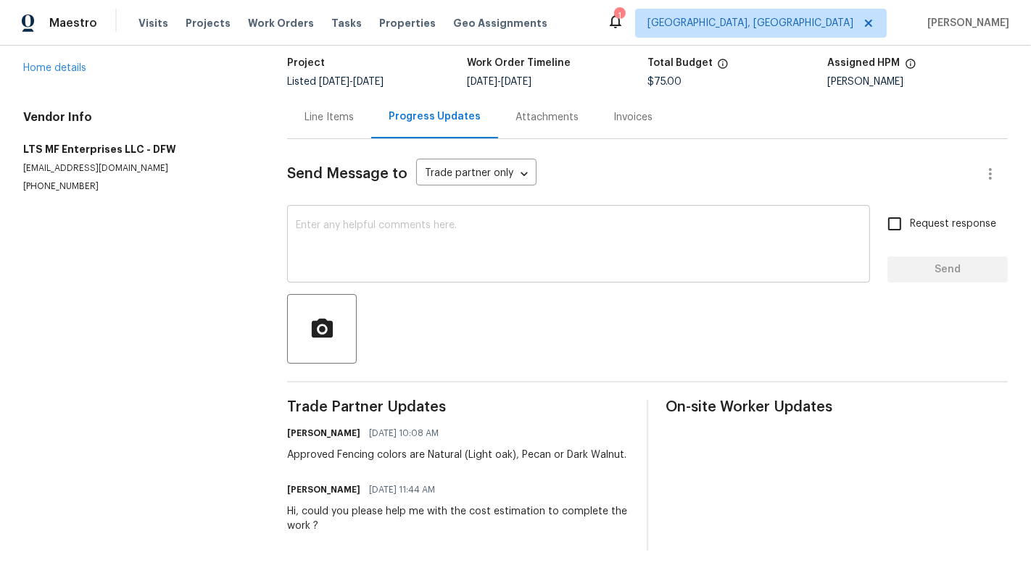
click at [471, 234] on textarea at bounding box center [578, 245] width 565 height 51
paste textarea "Hi, could you please help me with the cost estimation to complete the work ?"
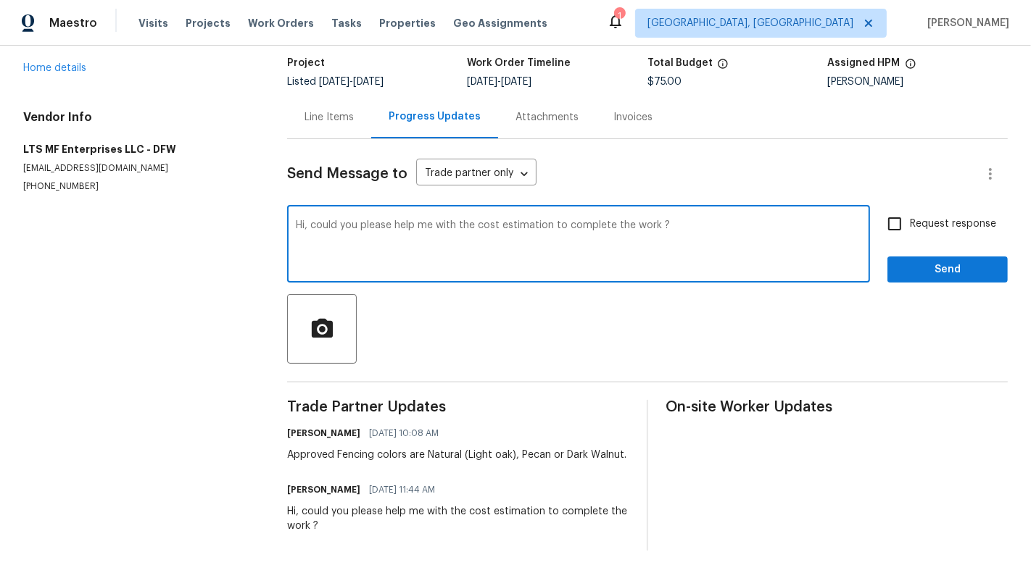
type textarea "Hi, could you please help me with the cost estimation to complete the work ?"
click at [916, 220] on span "Request response" at bounding box center [953, 224] width 86 height 15
click at [910, 220] on input "Request response" at bounding box center [894, 224] width 30 height 30
checkbox input "true"
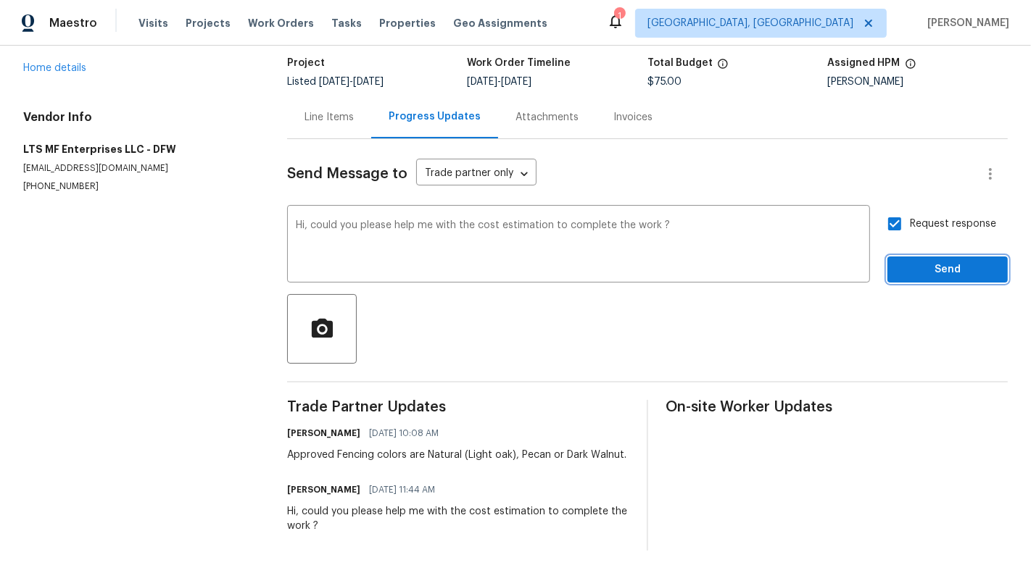
click at [949, 268] on span "Send" at bounding box center [947, 270] width 97 height 18
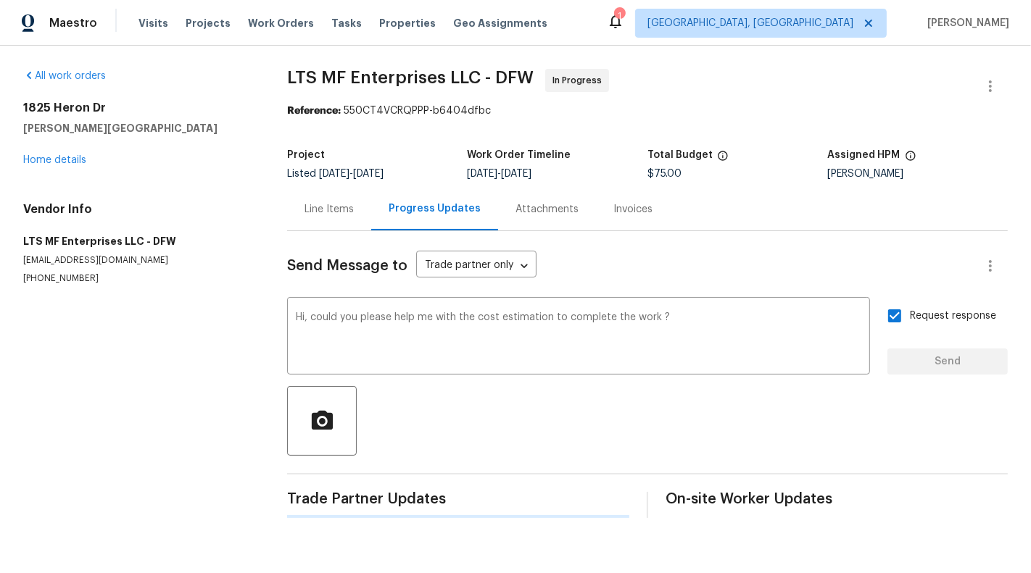
scroll to position [0, 0]
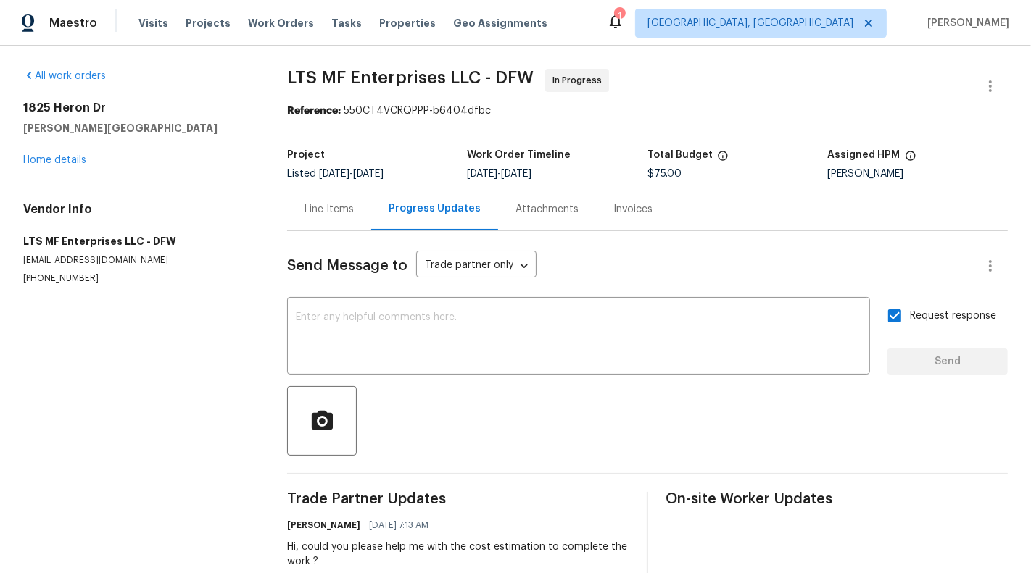
click at [309, 207] on div "Line Items" at bounding box center [328, 209] width 49 height 14
